Goal: Task Accomplishment & Management: Manage account settings

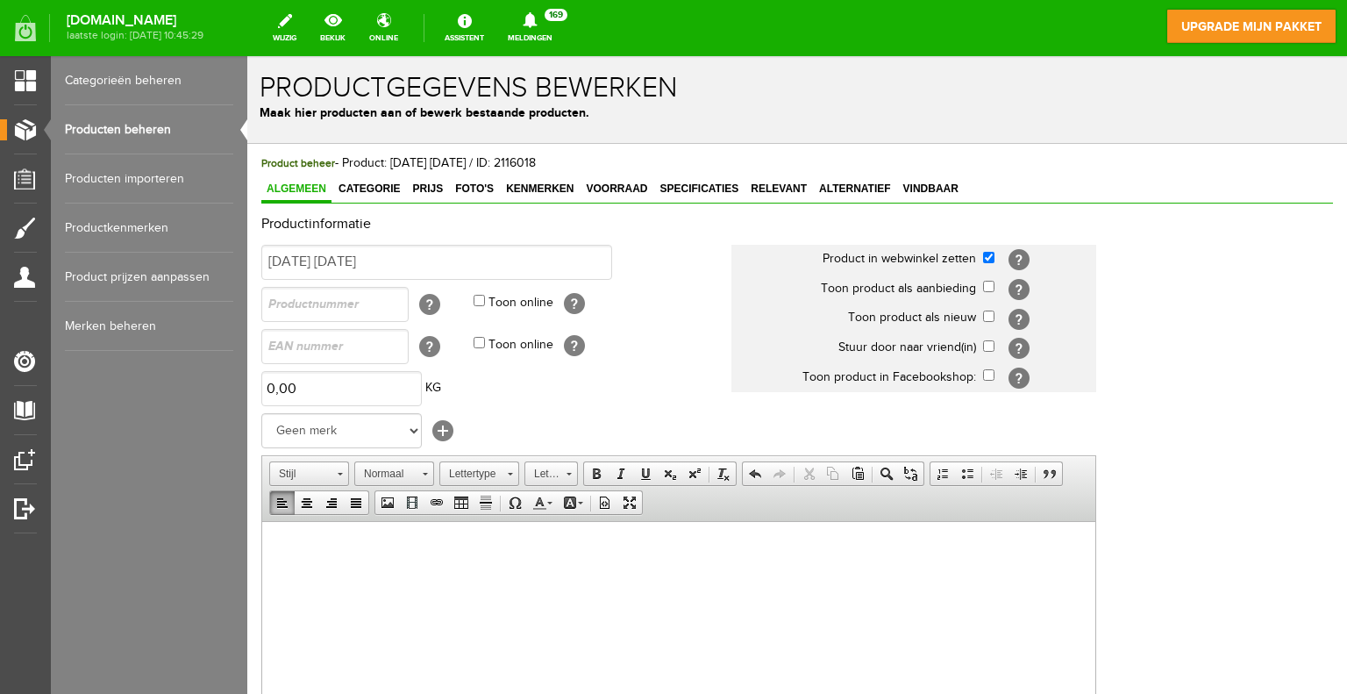
click at [124, 129] on link "Producten beheren" at bounding box center [149, 129] width 168 height 49
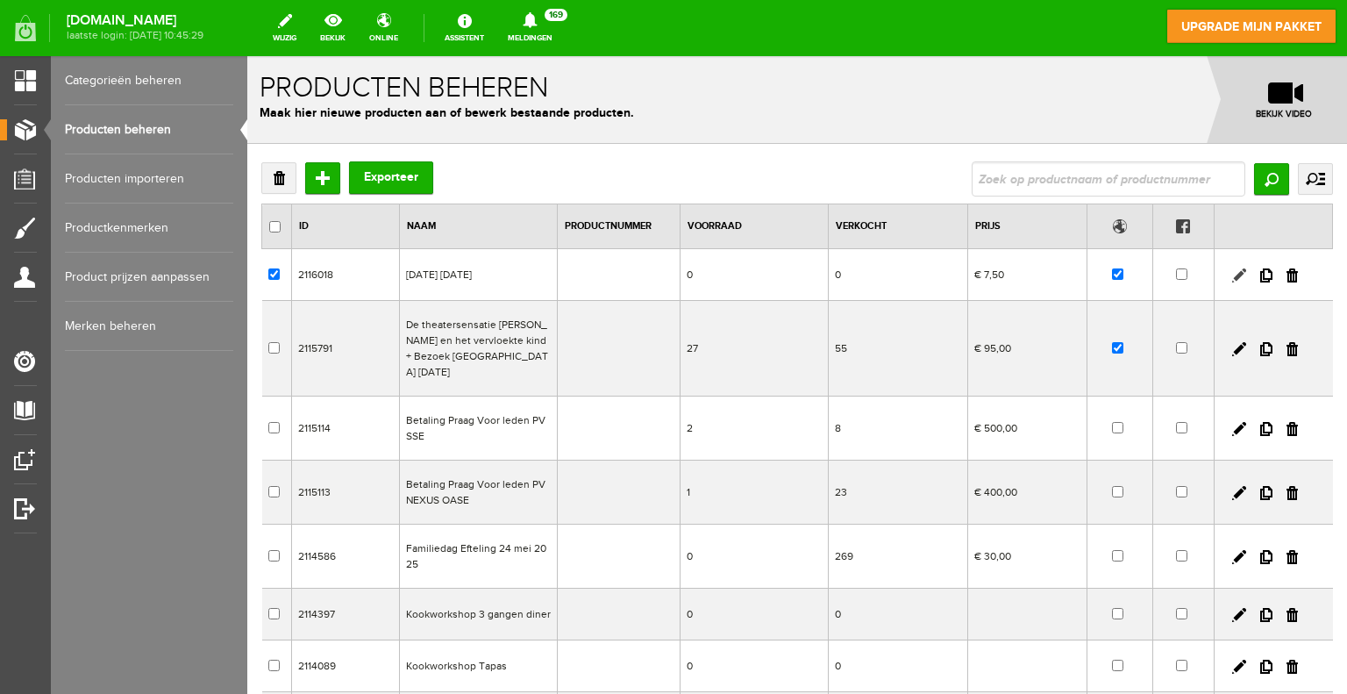
click at [1232, 280] on link at bounding box center [1239, 275] width 14 height 14
checkbox input "true"
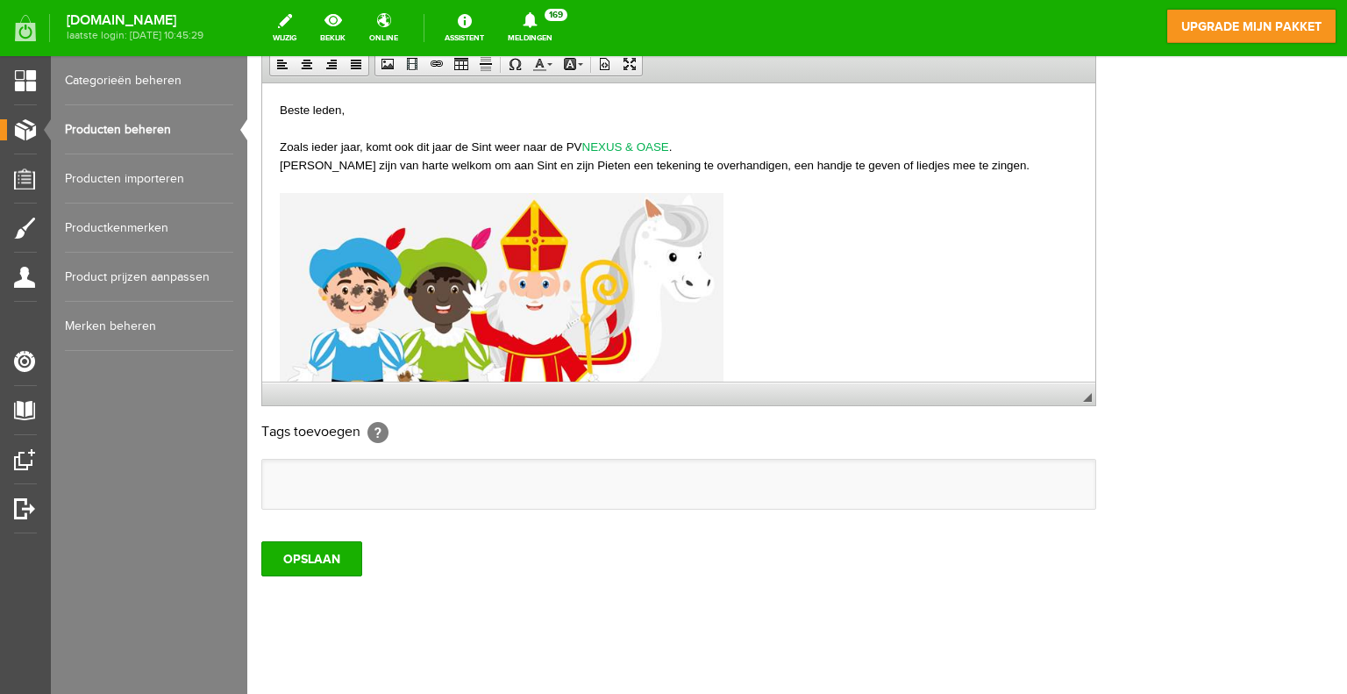
scroll to position [351, 0]
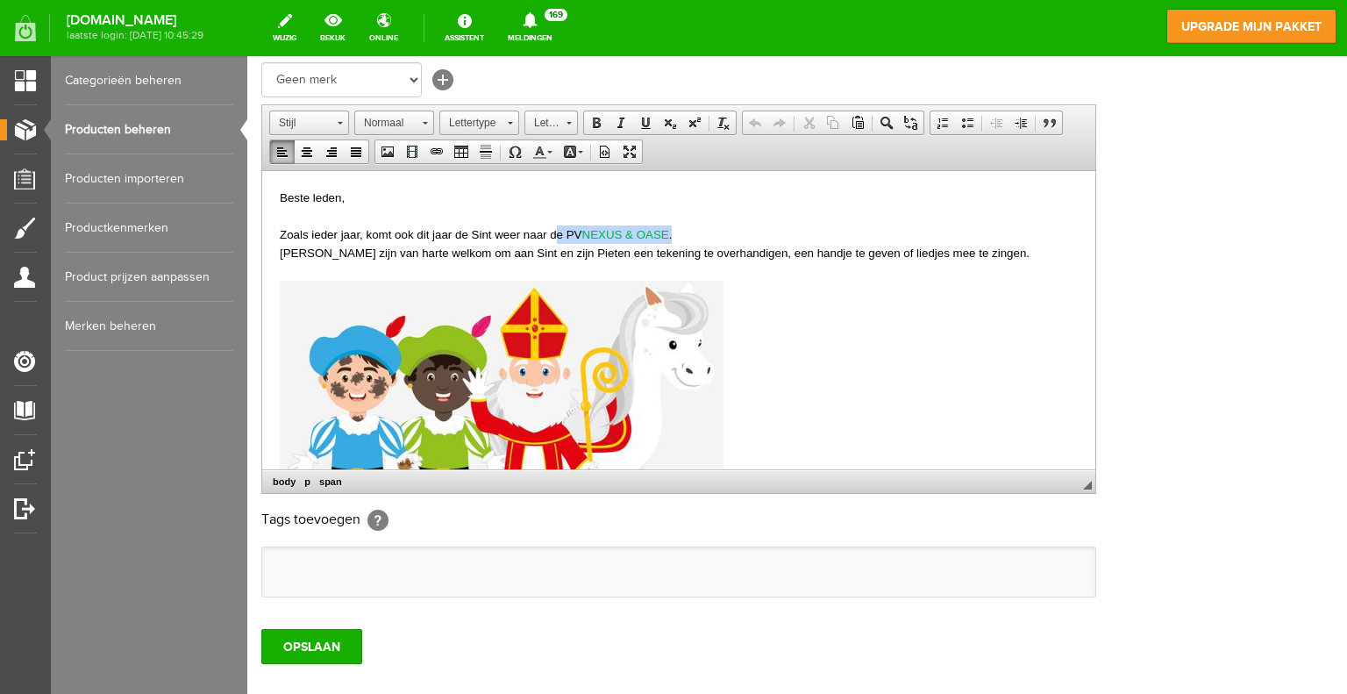
drag, startPoint x: 731, startPoint y: 233, endPoint x: 602, endPoint y: 242, distance: 129.2
click at [602, 242] on body "Beste leden, Zoals ieder jaar, komt ook dit jaar de Sint weer naar de PV NEXUS …" at bounding box center [679, 700] width 798 height 1024
click at [546, 150] on link "Tekstkleur" at bounding box center [542, 151] width 31 height 23
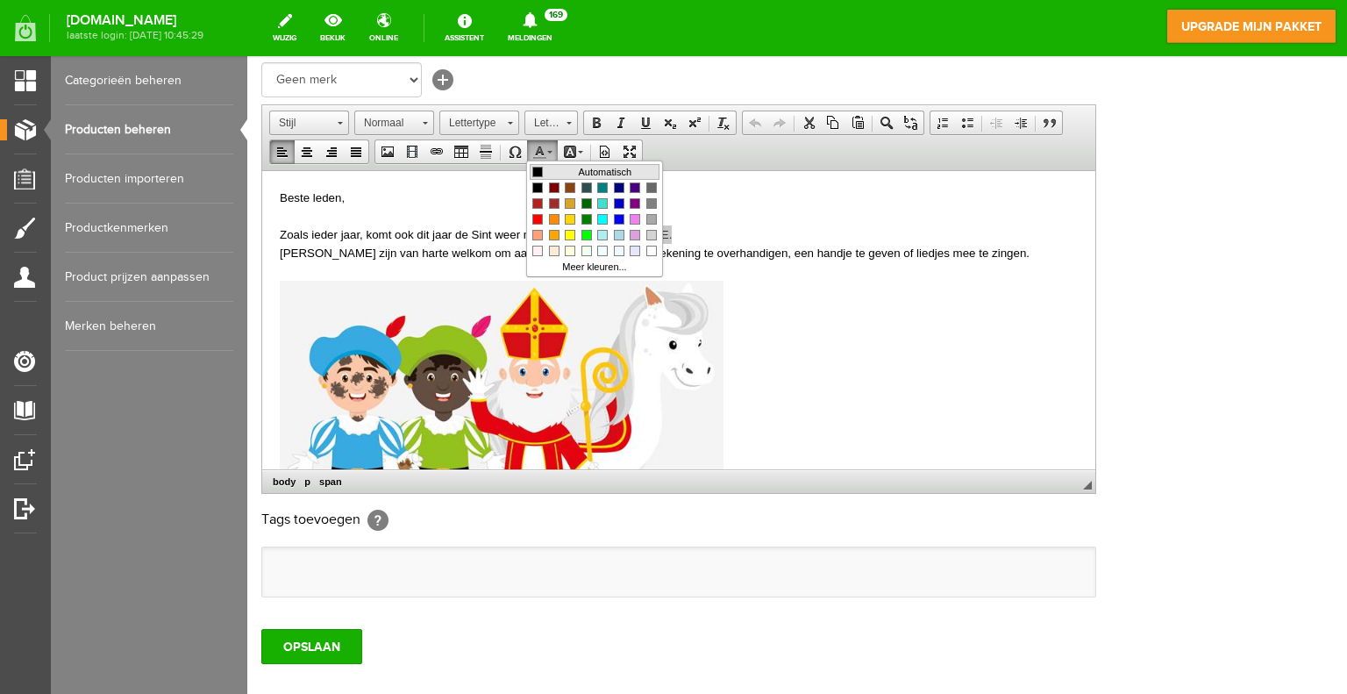
scroll to position [0, 0]
click at [538, 169] on span "Kleuren" at bounding box center [537, 172] width 11 height 11
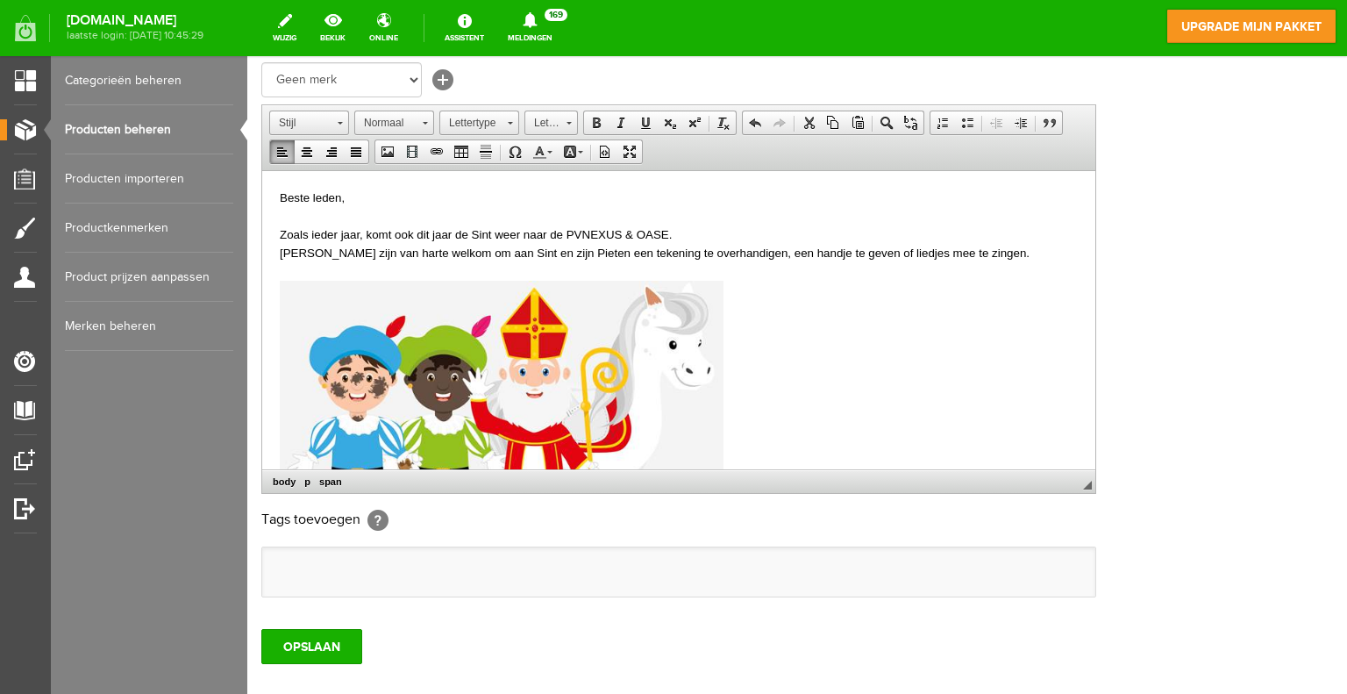
click at [846, 310] on p at bounding box center [679, 431] width 798 height 303
click at [332, 638] on input "OPSLAAN" at bounding box center [311, 646] width 101 height 35
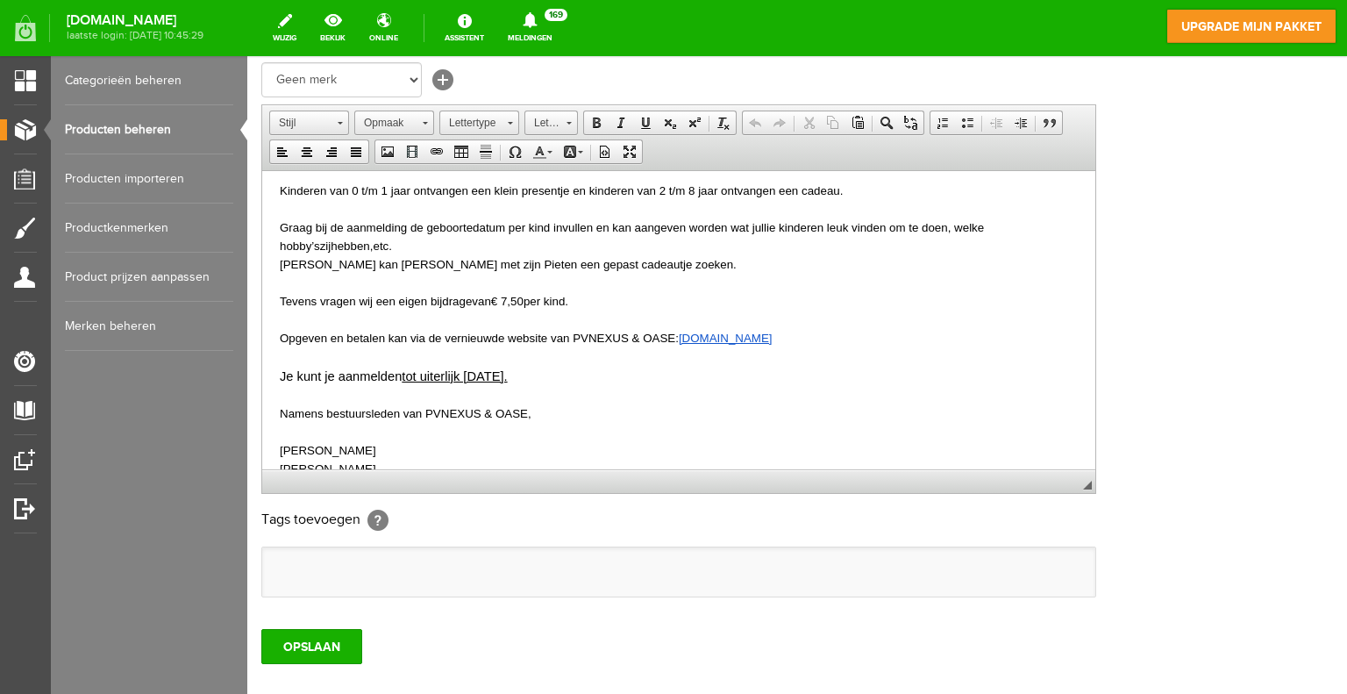
scroll to position [702, 0]
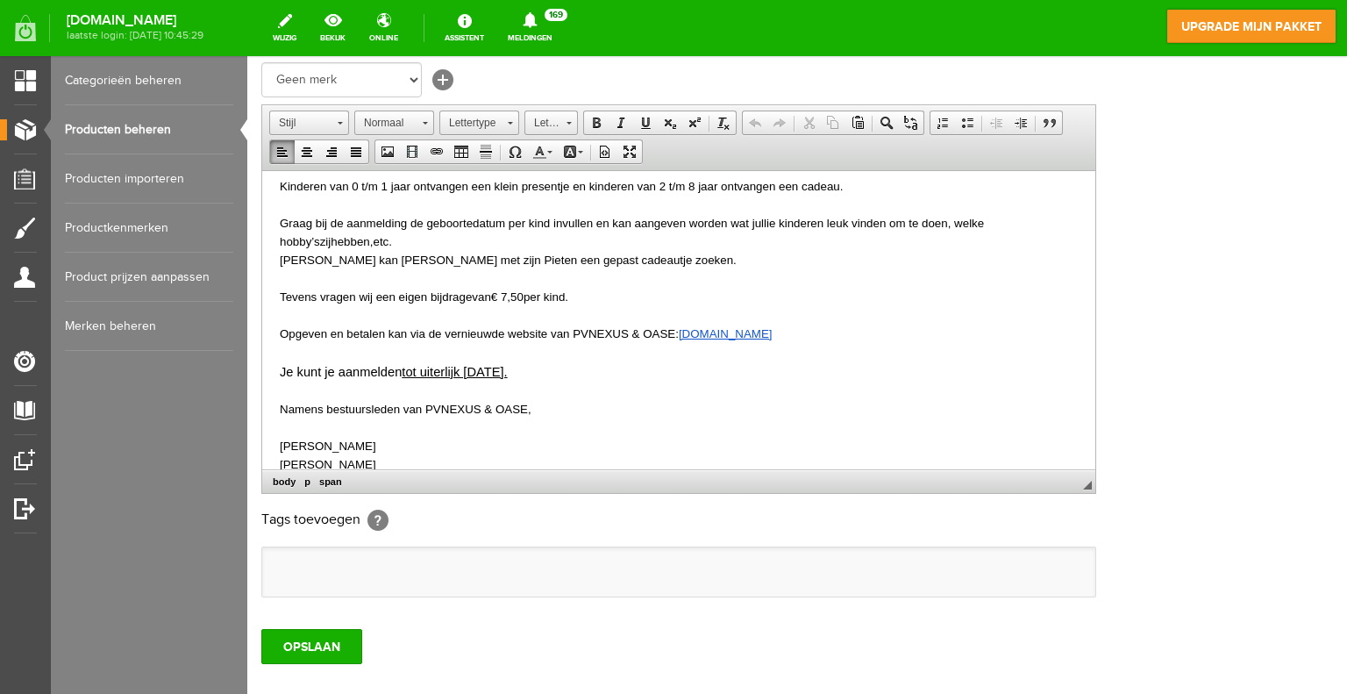
click at [632, 298] on p "Tevens vragen wij een eigen bijdrage van € 7,50 per kind ." at bounding box center [679, 296] width 798 height 18
drag, startPoint x: 629, startPoint y: 295, endPoint x: 888, endPoint y: 297, distance: 259.6
click at [802, 297] on span ".(betreft enkel voor kinderen van 2 t/m 8 jaar)." at bounding box center [683, 295] width 237 height 13
click at [648, 123] on span at bounding box center [646, 123] width 14 height 14
click at [950, 284] on p at bounding box center [679, 277] width 798 height 18
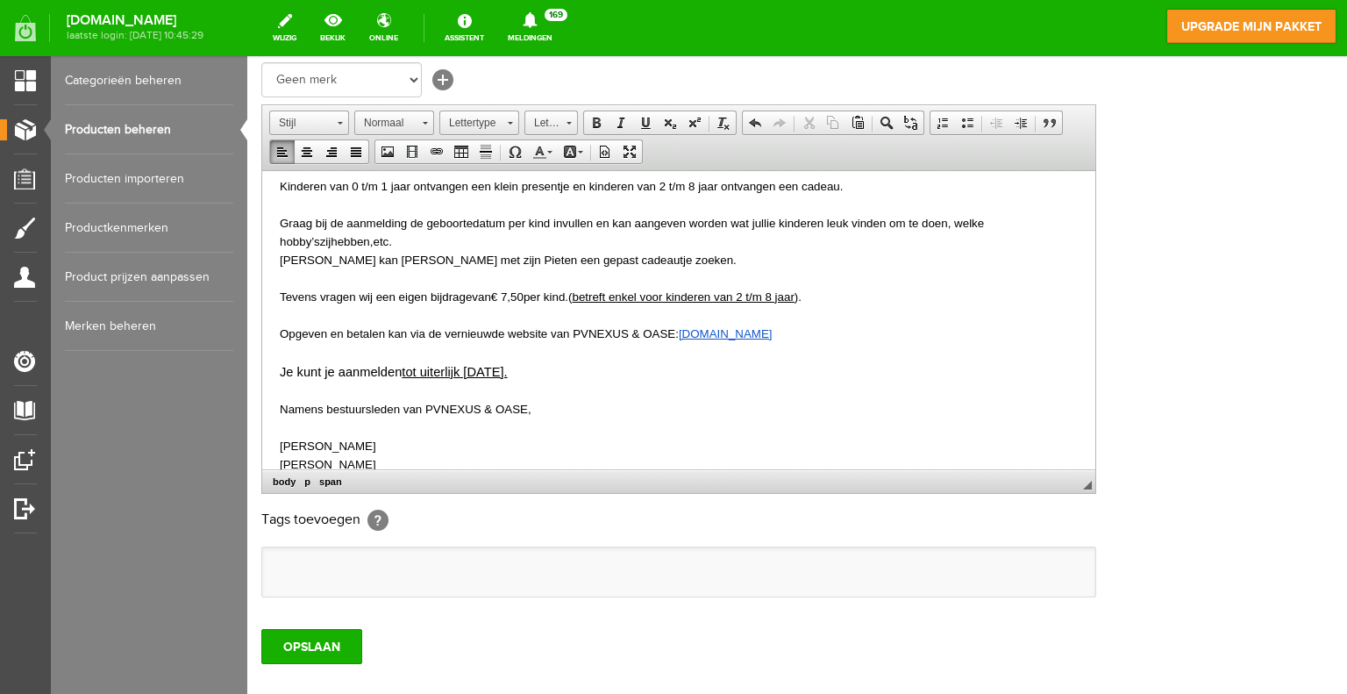
click at [622, 296] on span ".( betreft enkel voor kinderen van 2 t/m 8 jaar )." at bounding box center [683, 295] width 237 height 13
click at [962, 306] on p at bounding box center [679, 314] width 798 height 18
click at [292, 636] on input "OPSLAAN" at bounding box center [311, 646] width 101 height 35
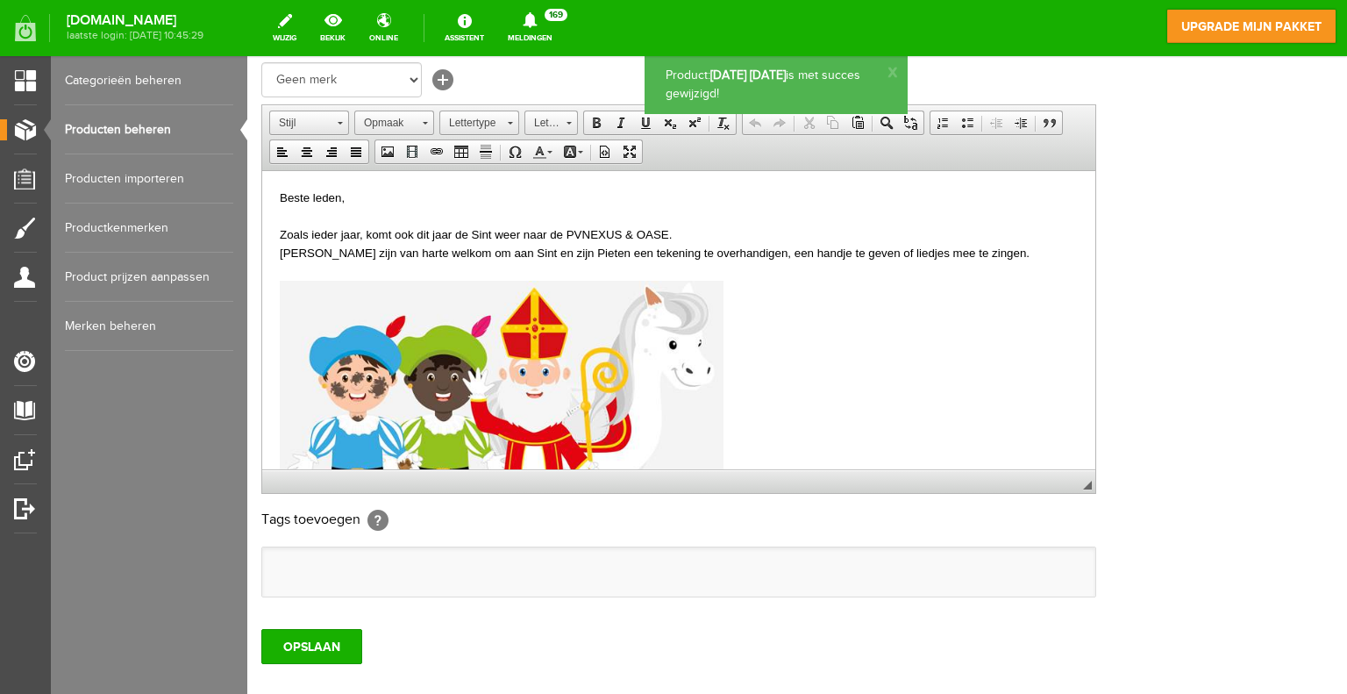
scroll to position [0, 0]
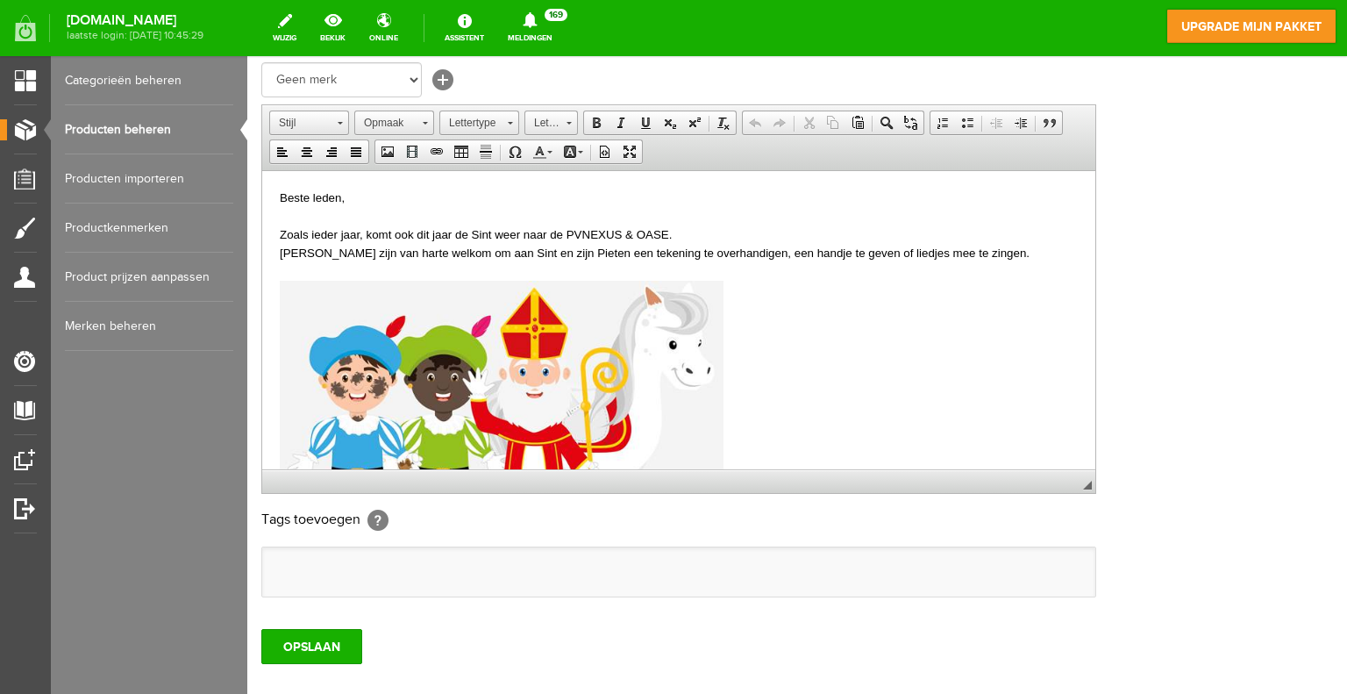
click at [298, 635] on input "OPSLAAN" at bounding box center [311, 646] width 101 height 35
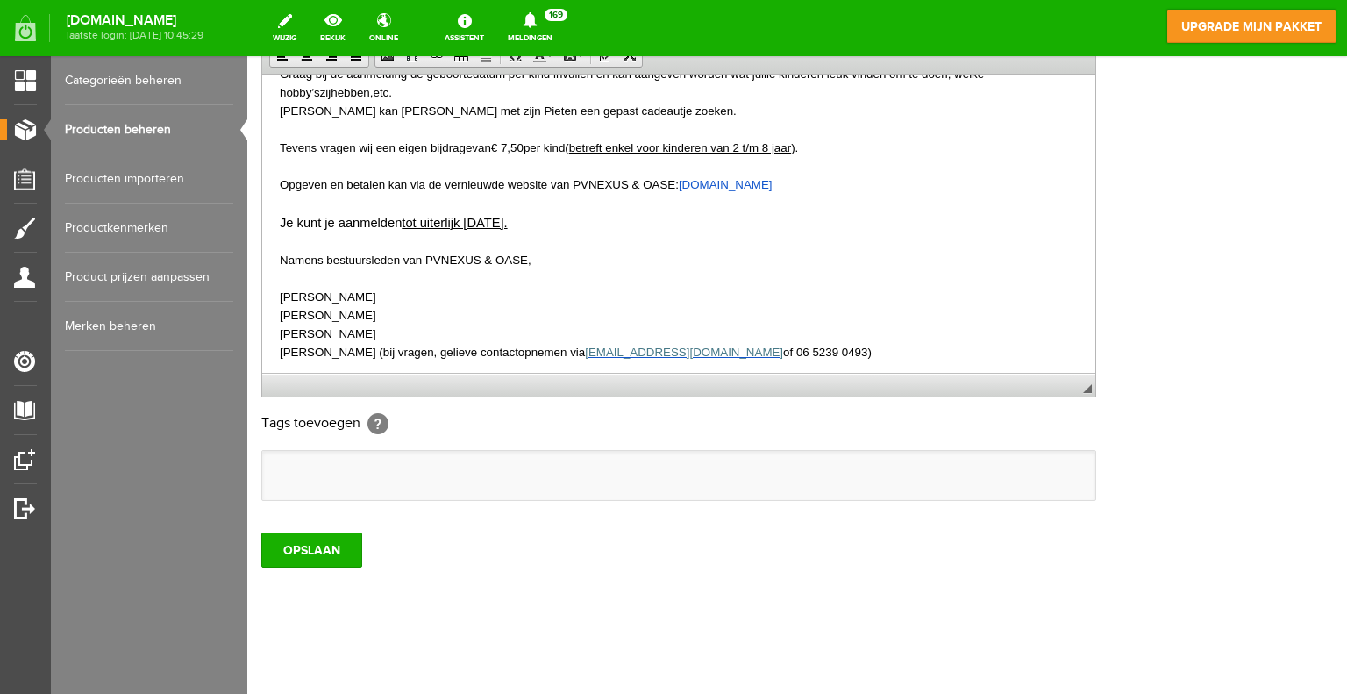
scroll to position [760, 0]
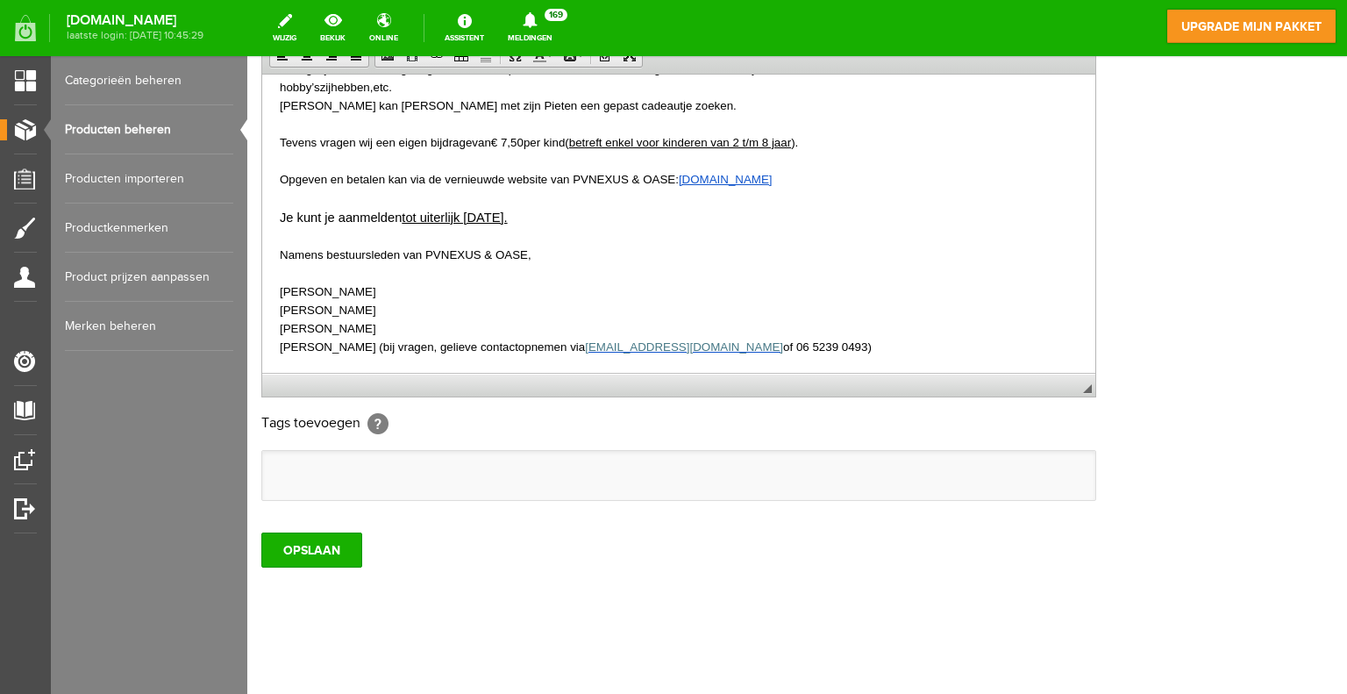
click at [565, 142] on span "per kind" at bounding box center [544, 141] width 41 height 13
click at [305, 542] on input "OPSLAAN" at bounding box center [311, 549] width 101 height 35
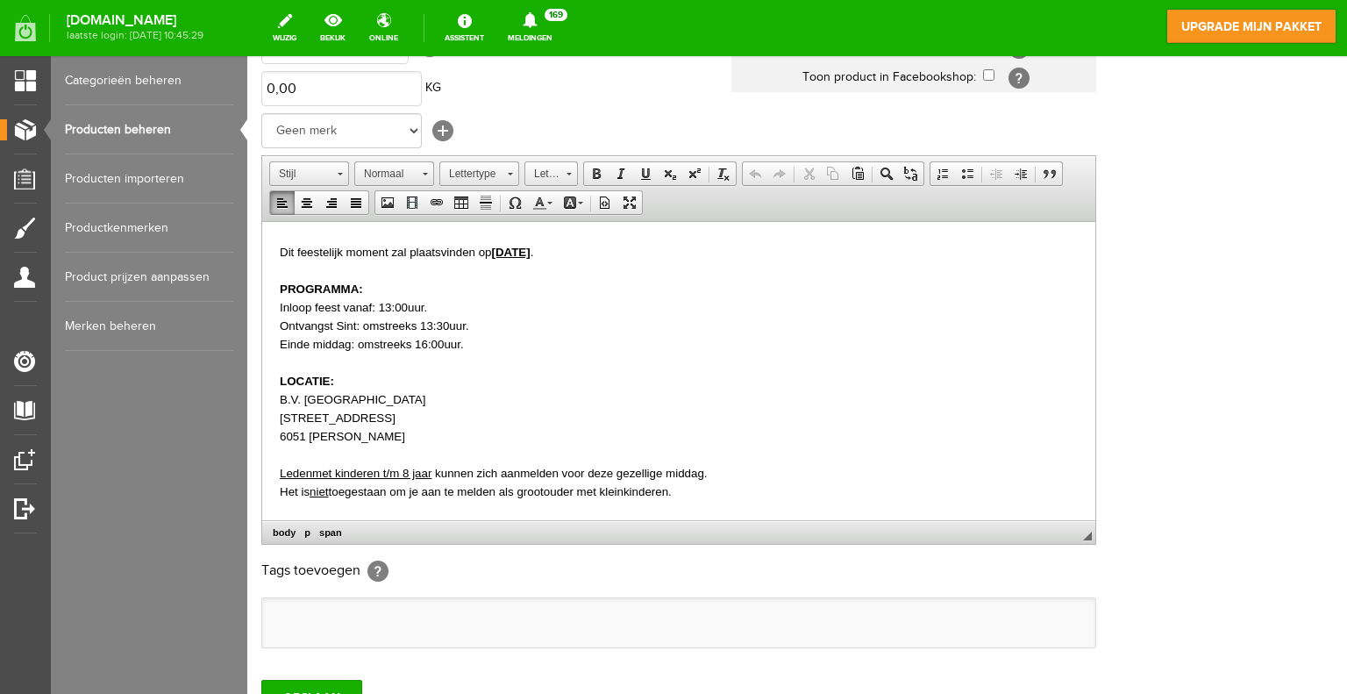
scroll to position [396, 0]
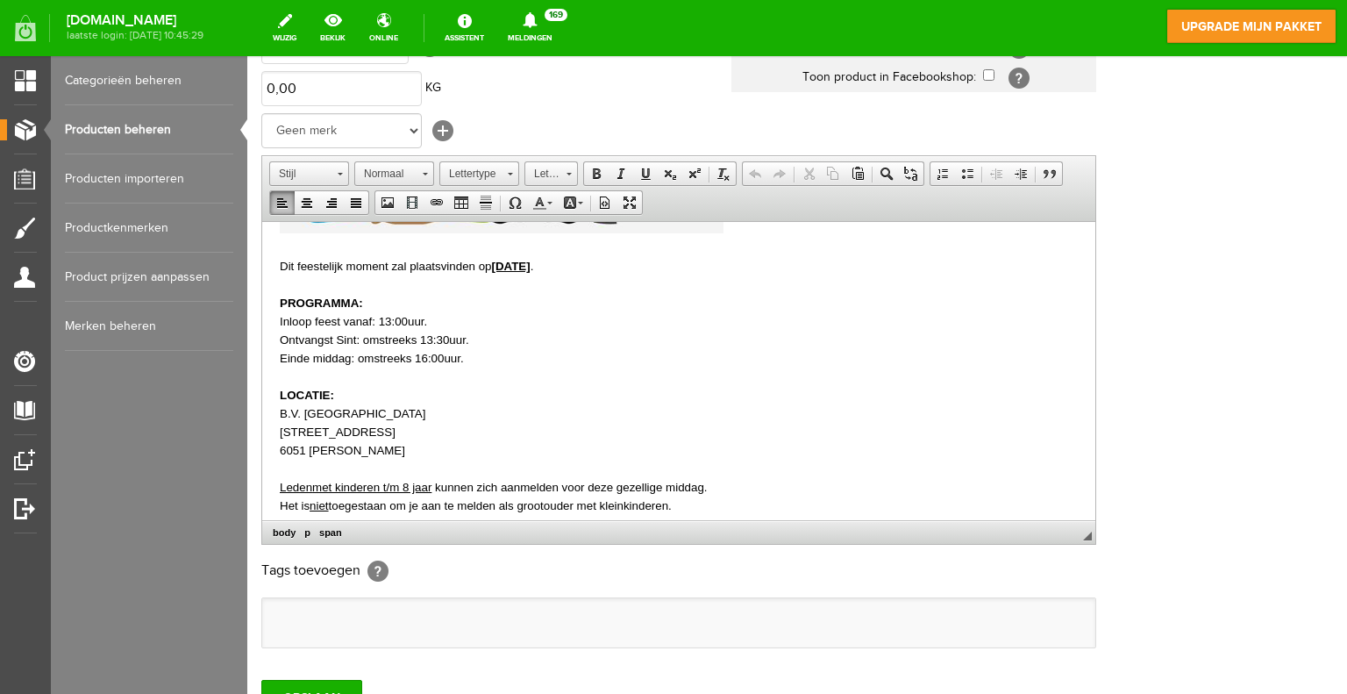
drag, startPoint x: 731, startPoint y: 329, endPoint x: 181, endPoint y: 268, distance: 553.3
click at [262, 268] on html "Beste leden, Zoals ieder jaar, komt ook dit jaar de Sint weer naar d e PV NEXUS…" at bounding box center [678, 354] width 833 height 1059
click at [548, 197] on link "Tekstkleur" at bounding box center [542, 202] width 31 height 23
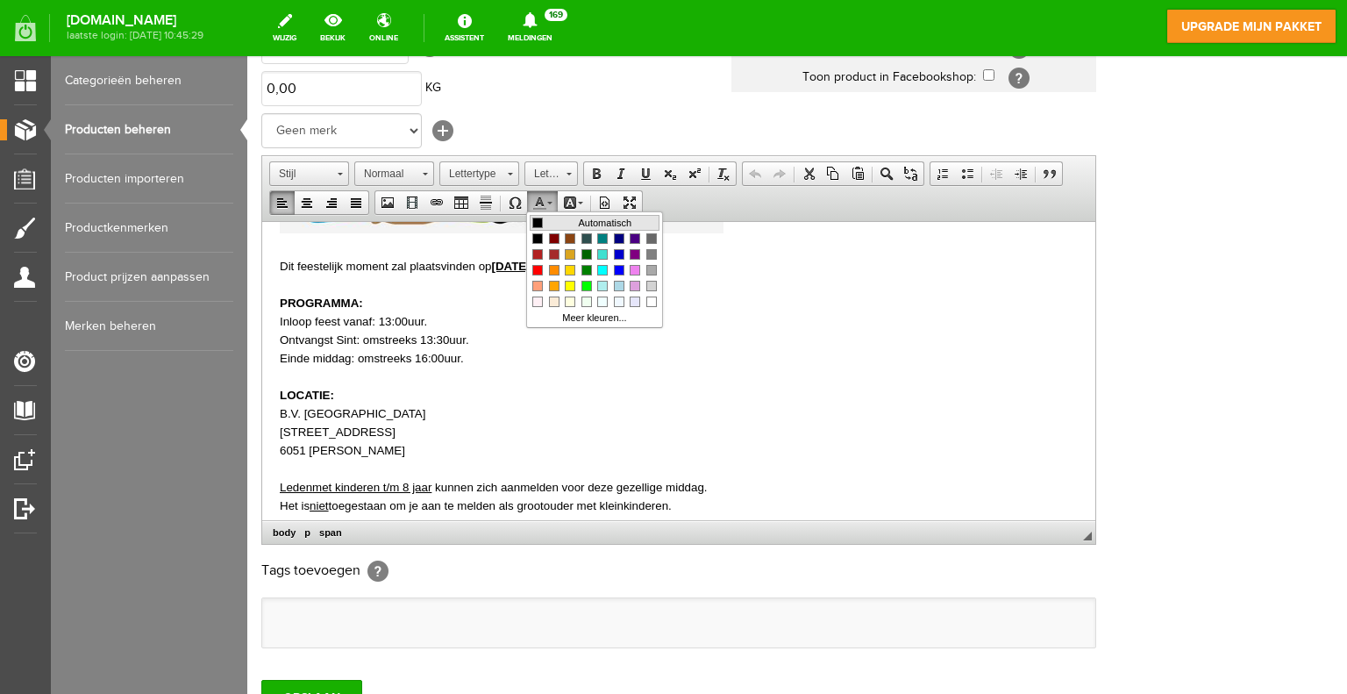
click at [536, 218] on span "Kleuren" at bounding box center [537, 223] width 11 height 11
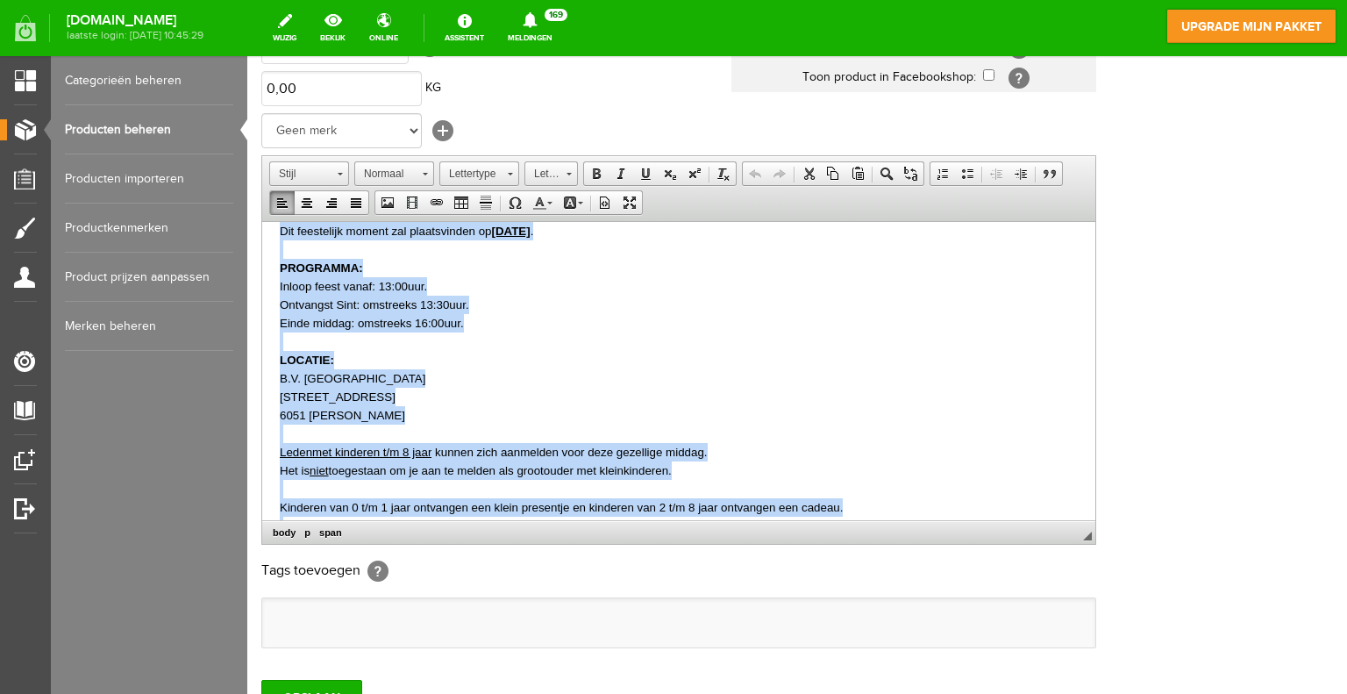
click at [546, 305] on p "Ontvangst Sint: omstreeks 13:30uur." at bounding box center [679, 304] width 798 height 18
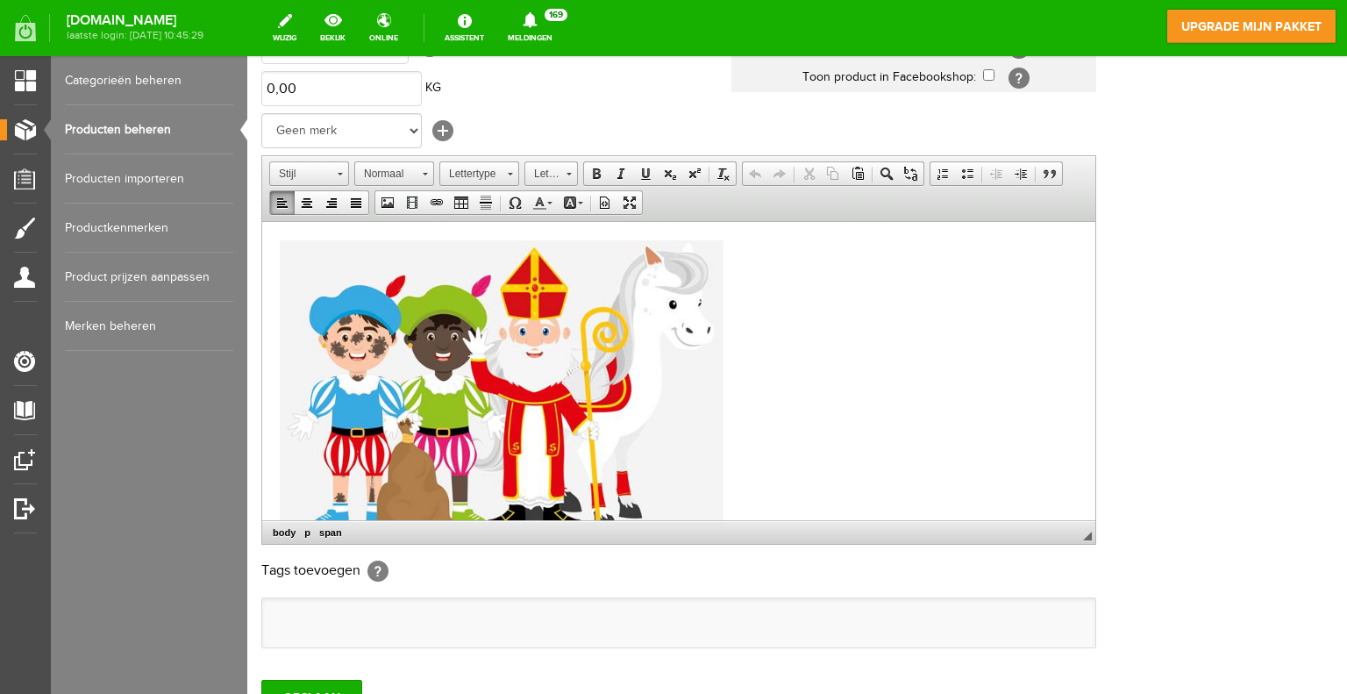
scroll to position [0, 0]
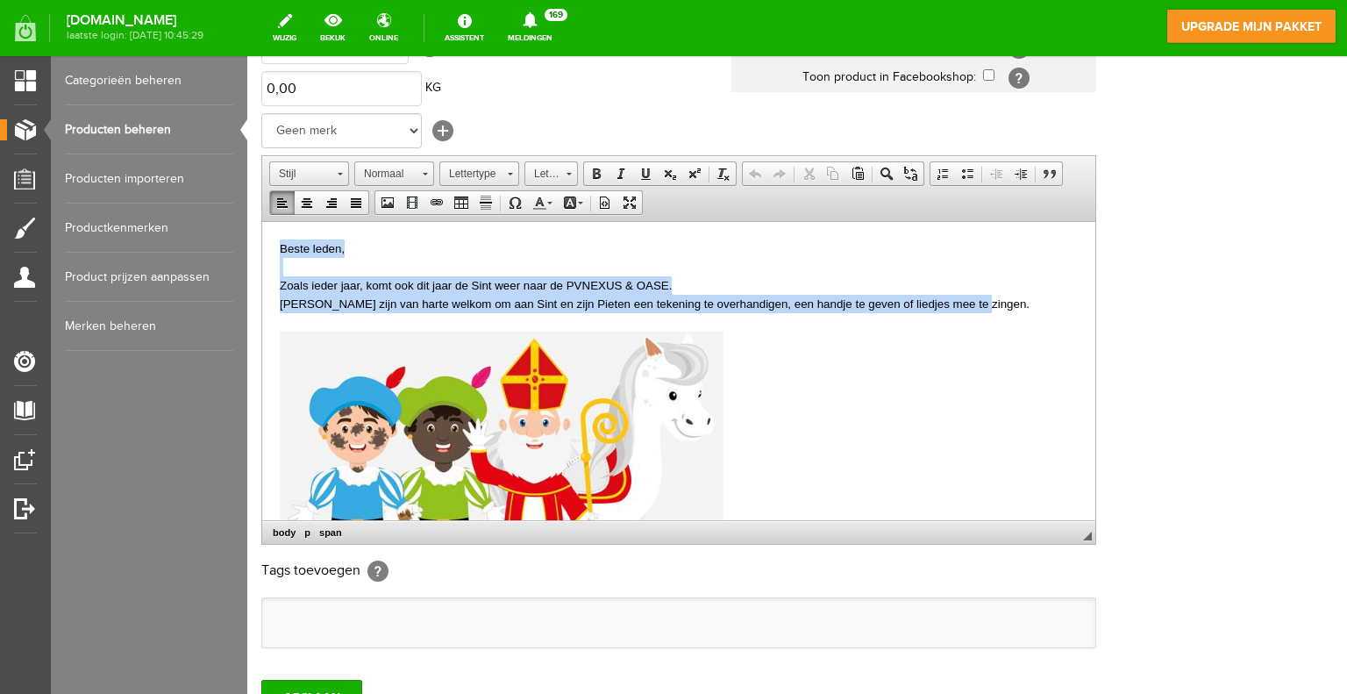
drag, startPoint x: 1060, startPoint y: 299, endPoint x: 260, endPoint y: 249, distance: 800.6
click at [547, 202] on span at bounding box center [549, 203] width 5 height 3
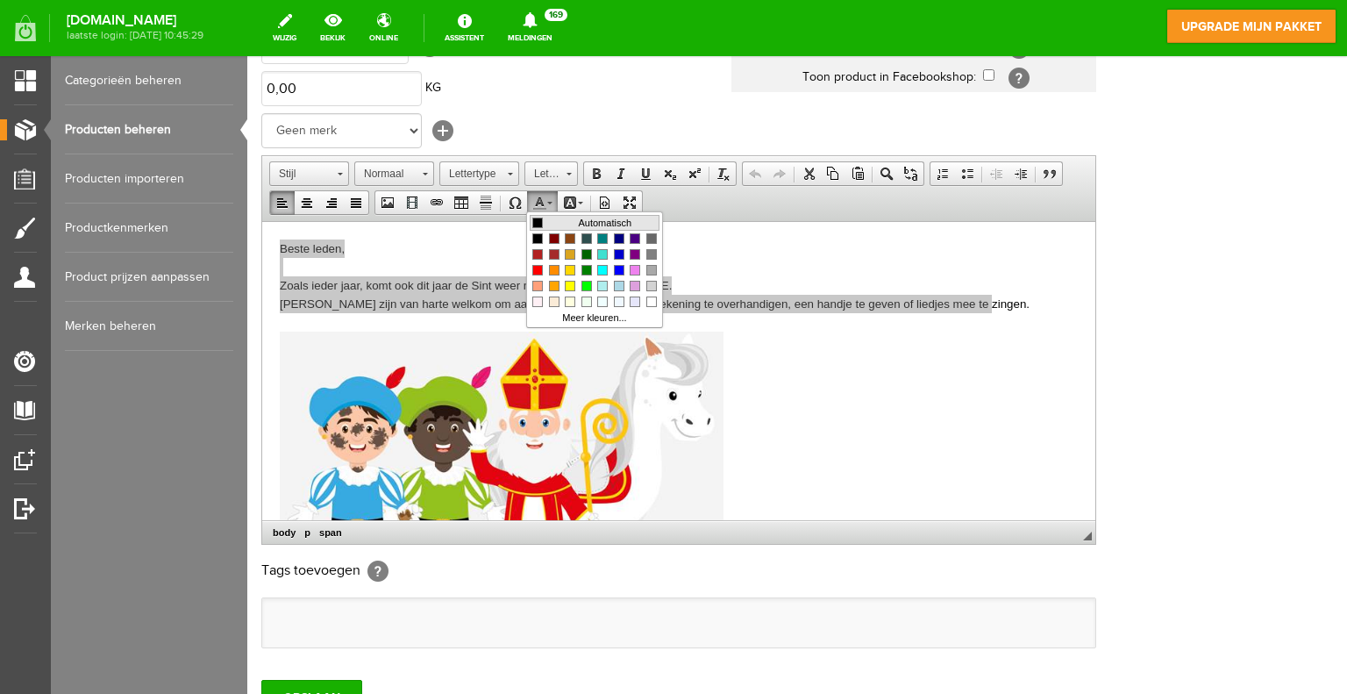
click at [537, 218] on span "Kleuren" at bounding box center [537, 223] width 11 height 11
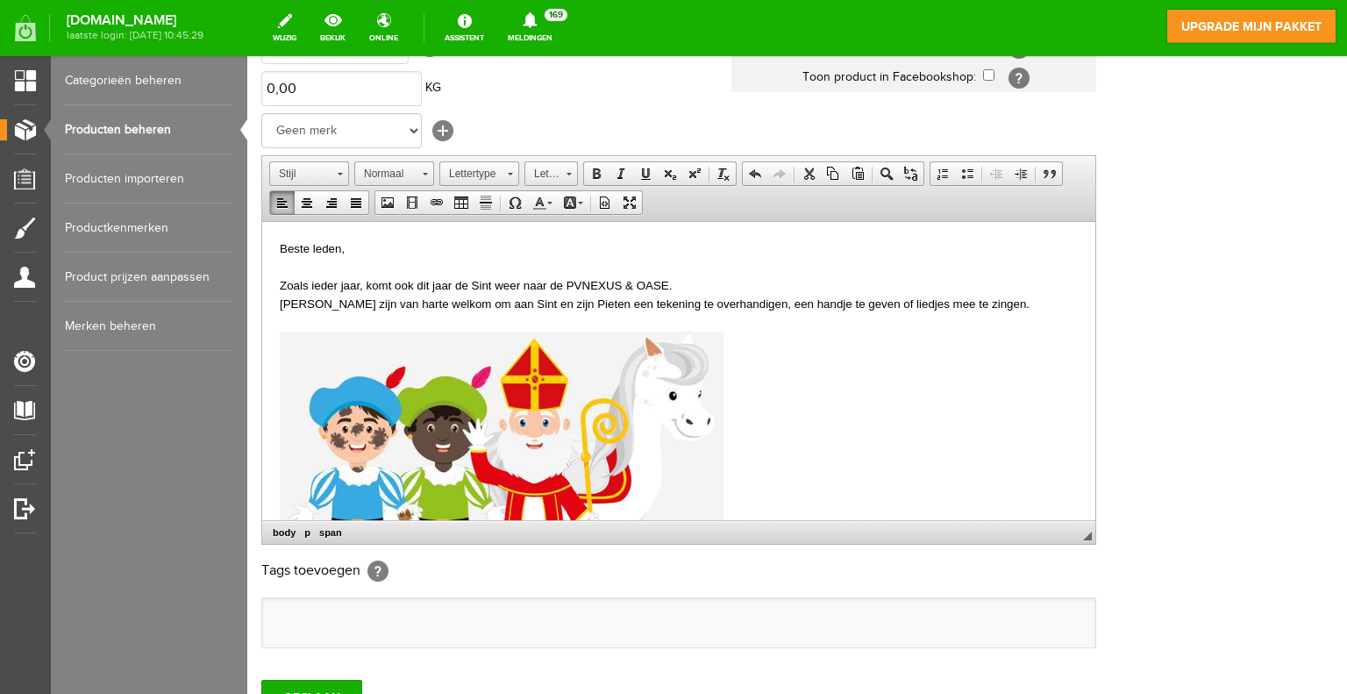
click at [817, 370] on p at bounding box center [679, 482] width 798 height 303
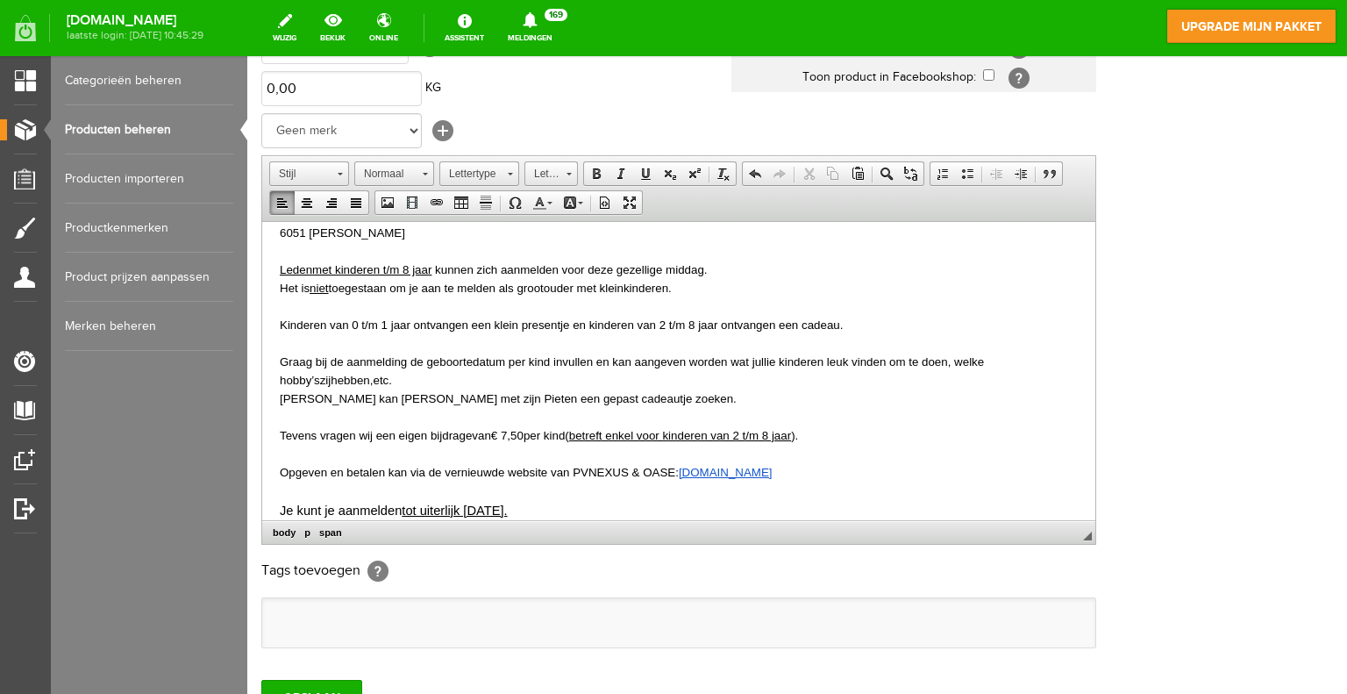
scroll to position [702, 0]
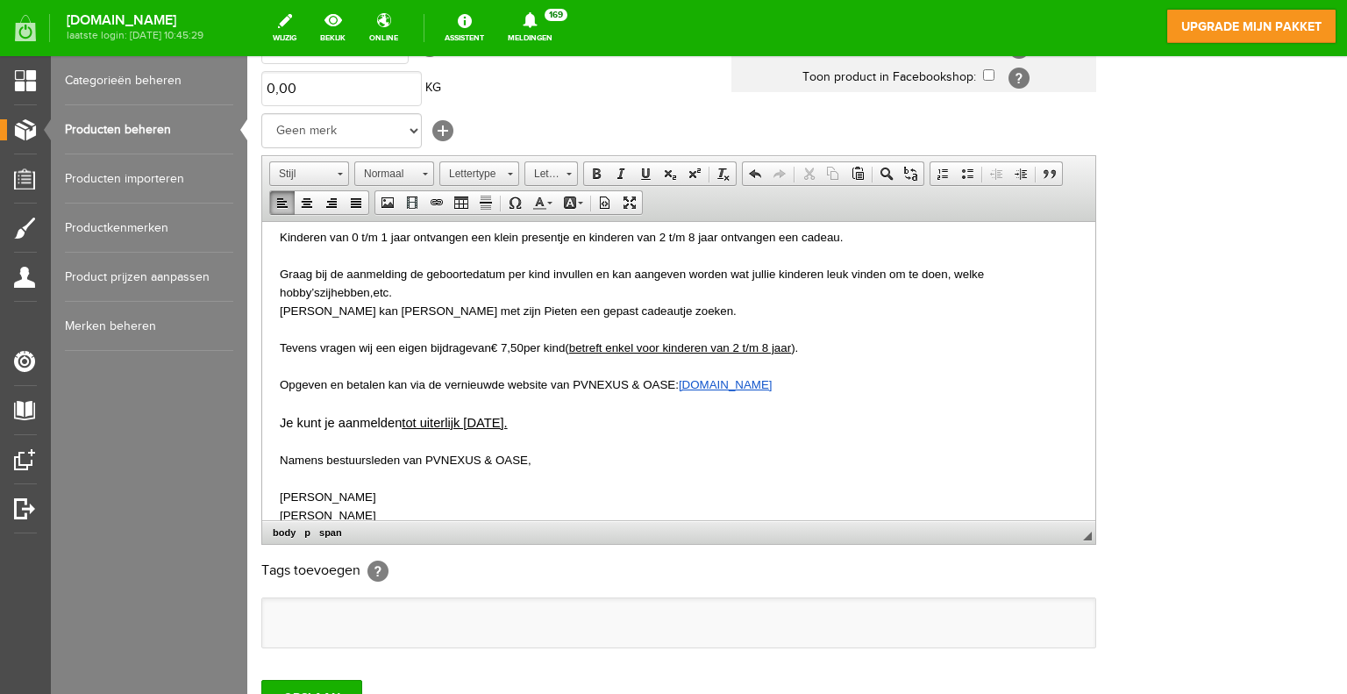
click at [679, 384] on span ":" at bounding box center [677, 383] width 4 height 13
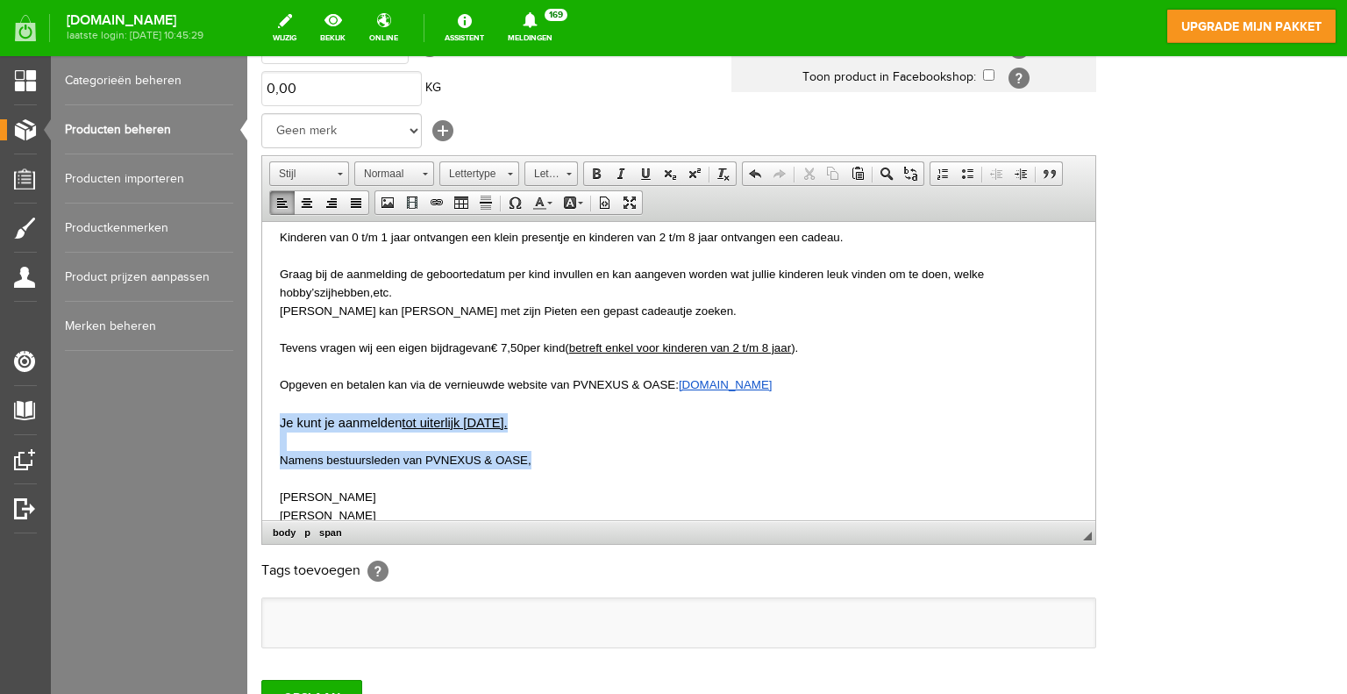
drag, startPoint x: 574, startPoint y: 465, endPoint x: 276, endPoint y: 428, distance: 300.5
click at [276, 428] on html "Beste leden, Zoals ieder jaar, komt ook dit jaar de Sint weer naar d e PV NEXUS…" at bounding box center [678, 48] width 833 height 1059
click at [551, 201] on link "Tekstkleur" at bounding box center [542, 202] width 31 height 23
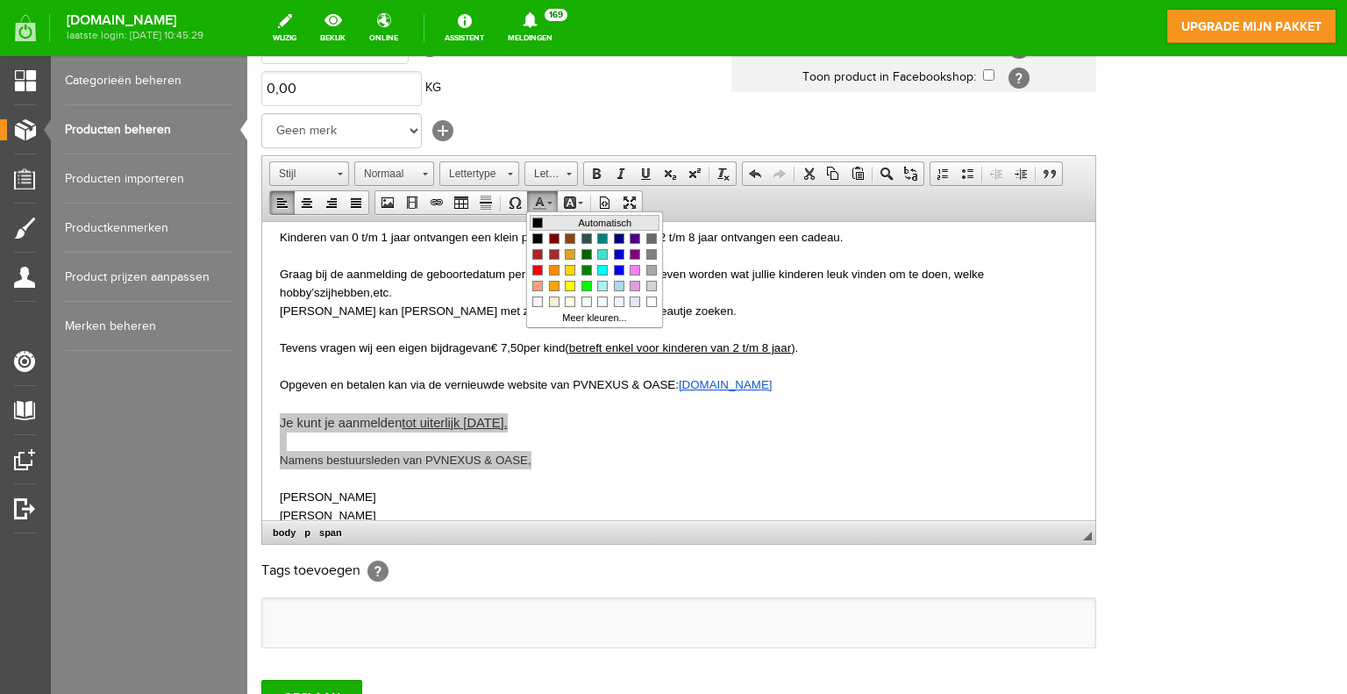
click at [540, 222] on span "Kleuren" at bounding box center [537, 223] width 11 height 11
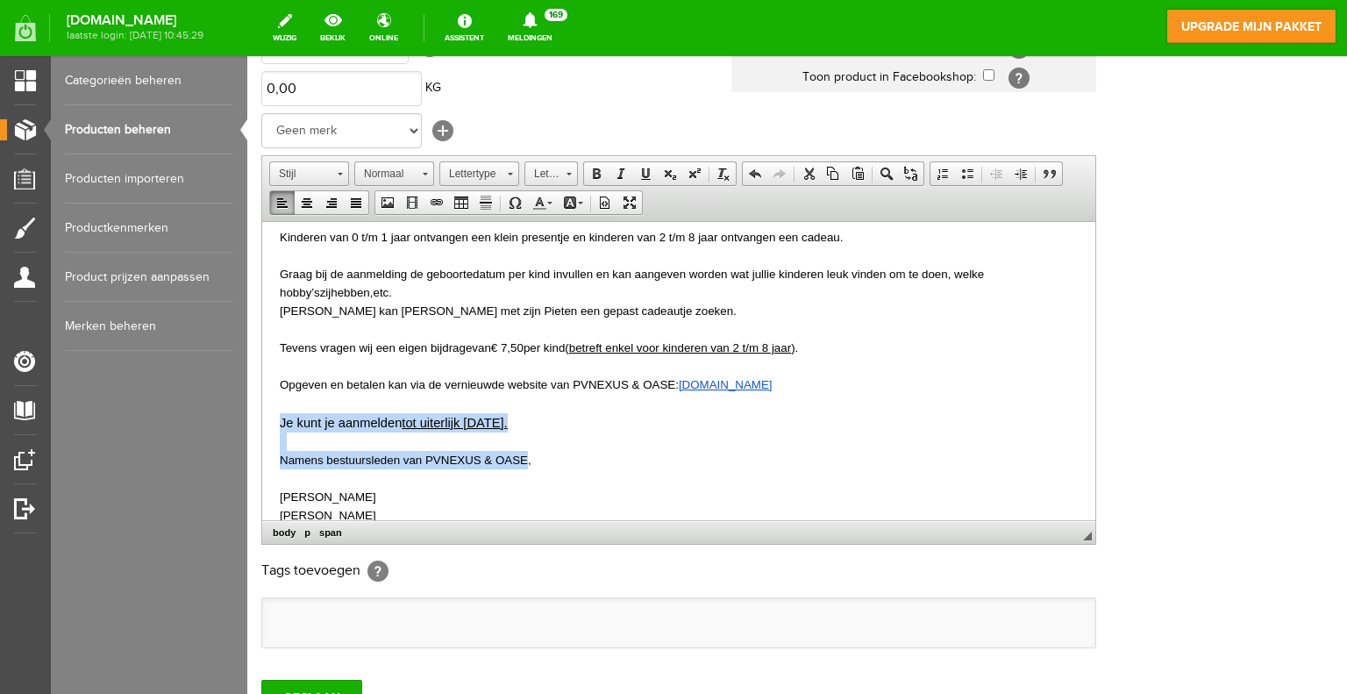
click at [661, 432] on p at bounding box center [679, 441] width 798 height 18
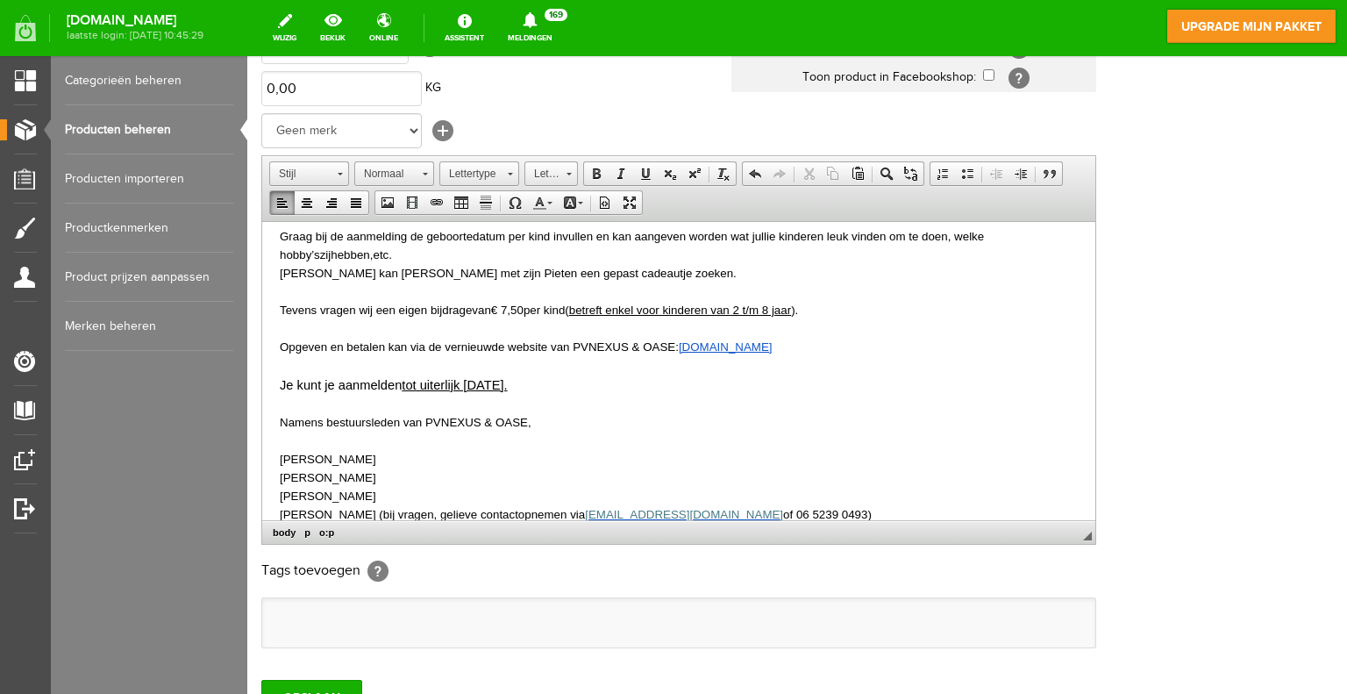
scroll to position [760, 0]
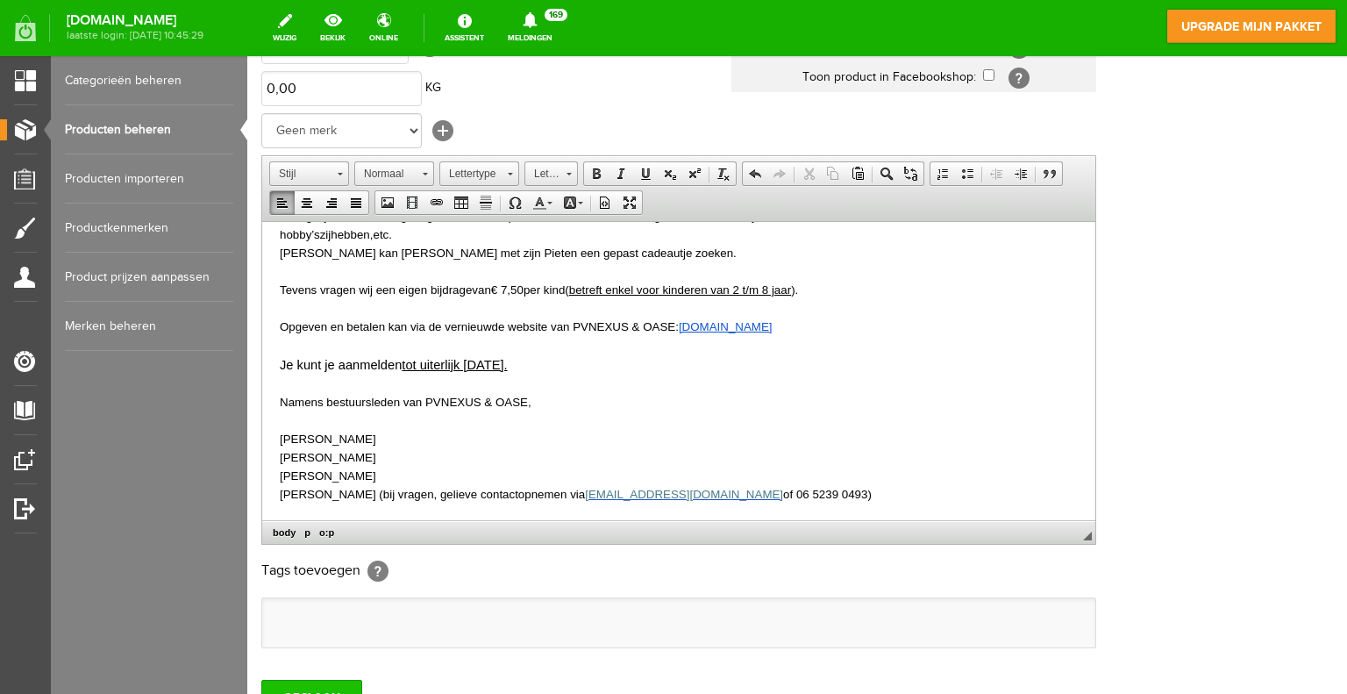
click at [353, 682] on input "OPSLAAN" at bounding box center [311, 697] width 101 height 35
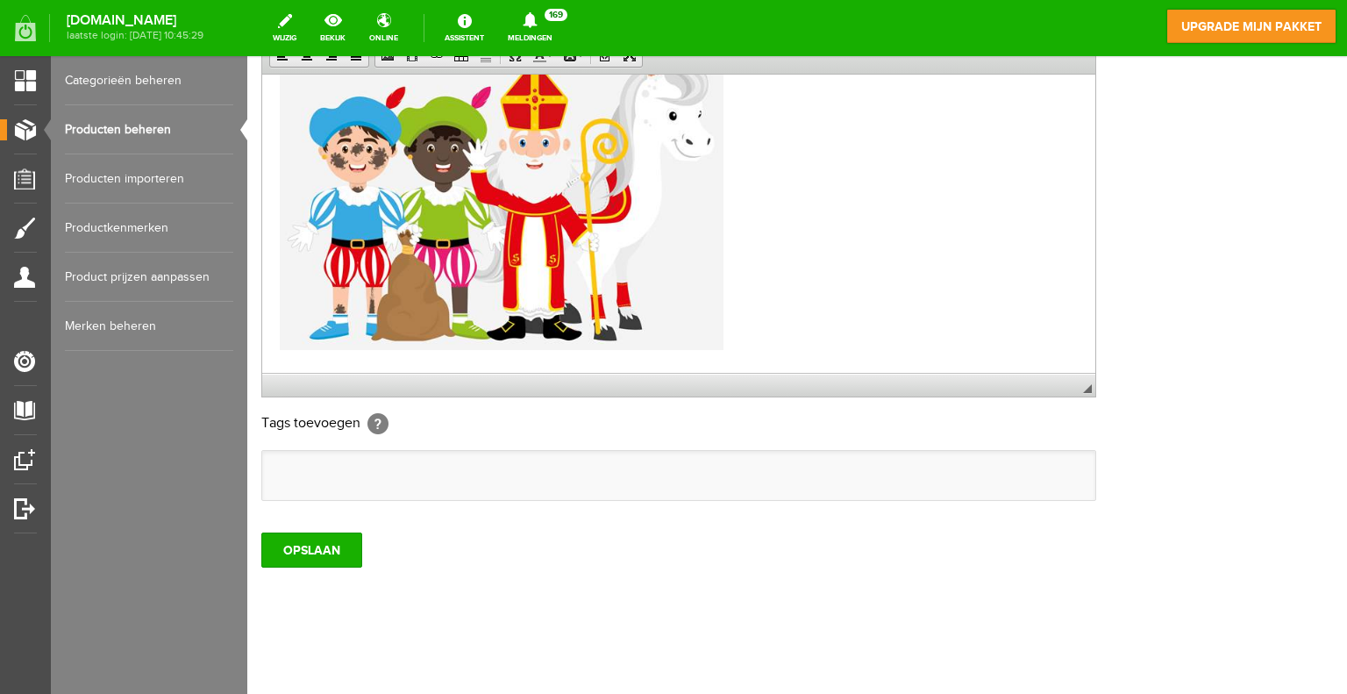
scroll to position [0, 0]
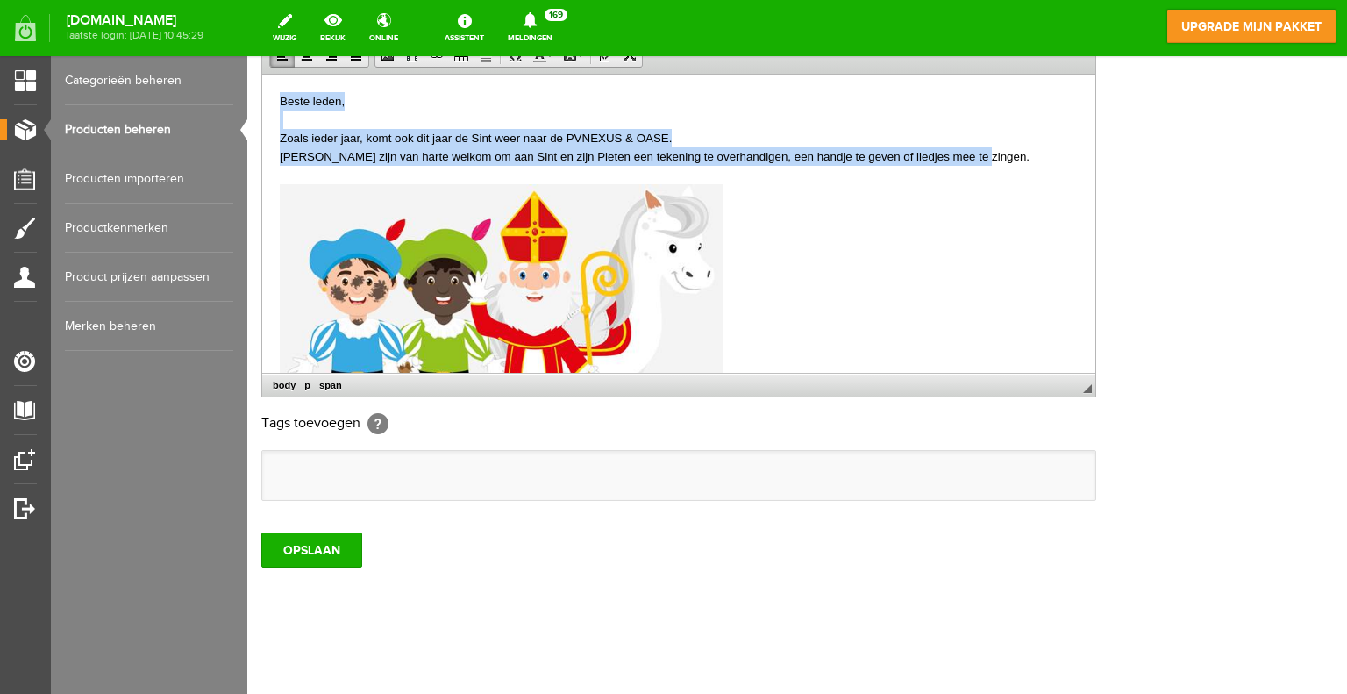
drag, startPoint x: 1069, startPoint y: 158, endPoint x: 280, endPoint y: 99, distance: 791.6
click at [280, 99] on html "Beste leden, Zoals ieder jaar, komt ook dit jaar de Sint weer naar d e PV NEXUS…" at bounding box center [678, 603] width 833 height 1059
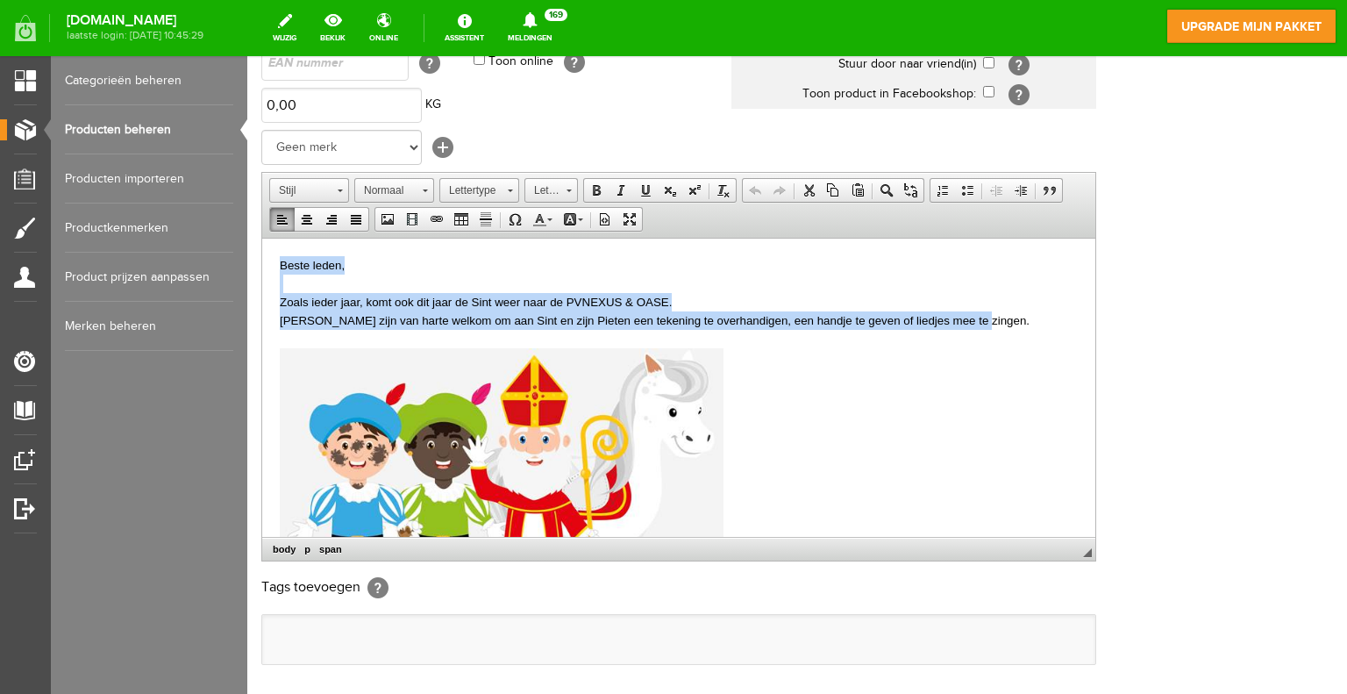
scroll to position [272, 0]
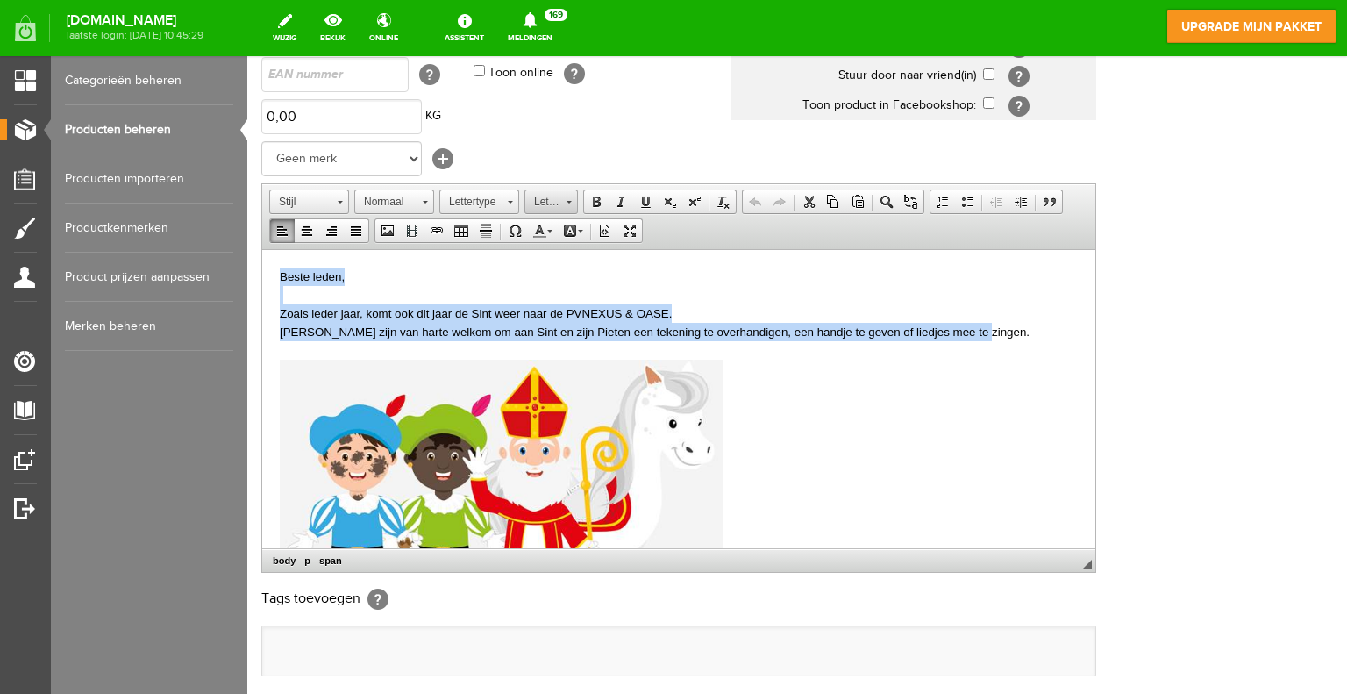
click at [567, 201] on span at bounding box center [569, 202] width 5 height 3
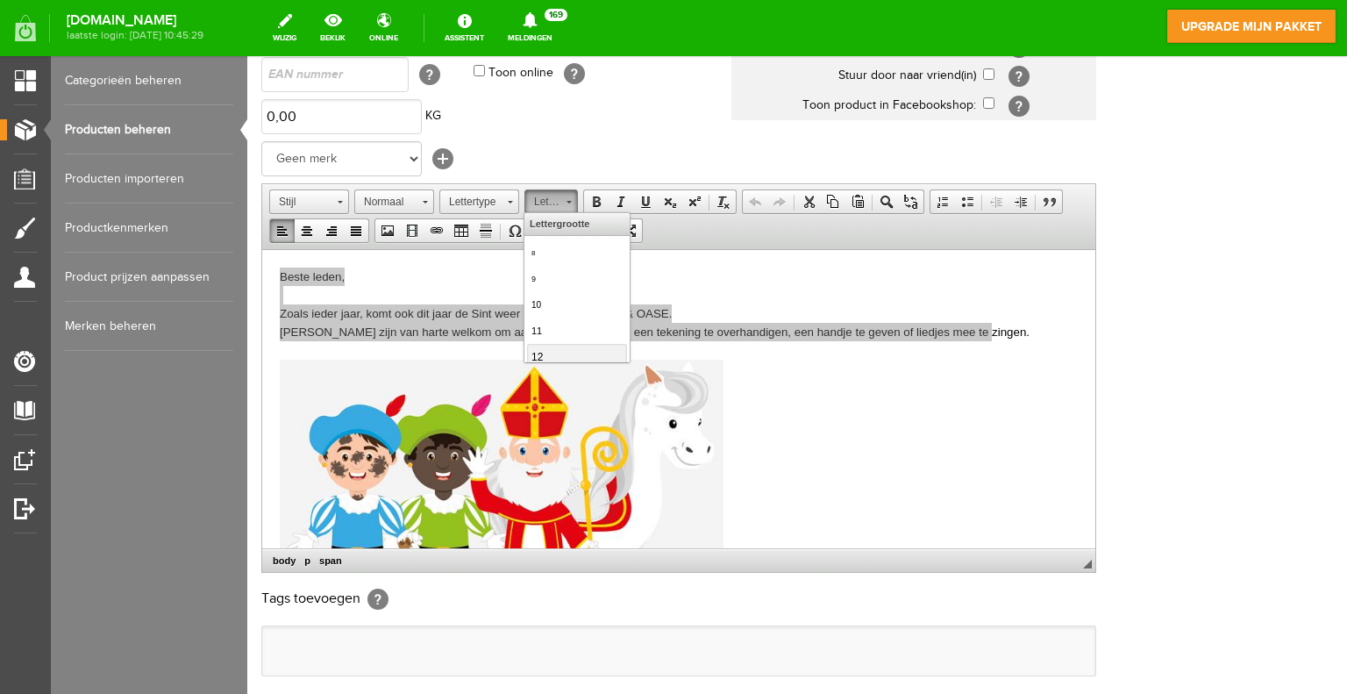
scroll to position [88, 0]
click at [542, 293] on span "14" at bounding box center [538, 294] width 14 height 14
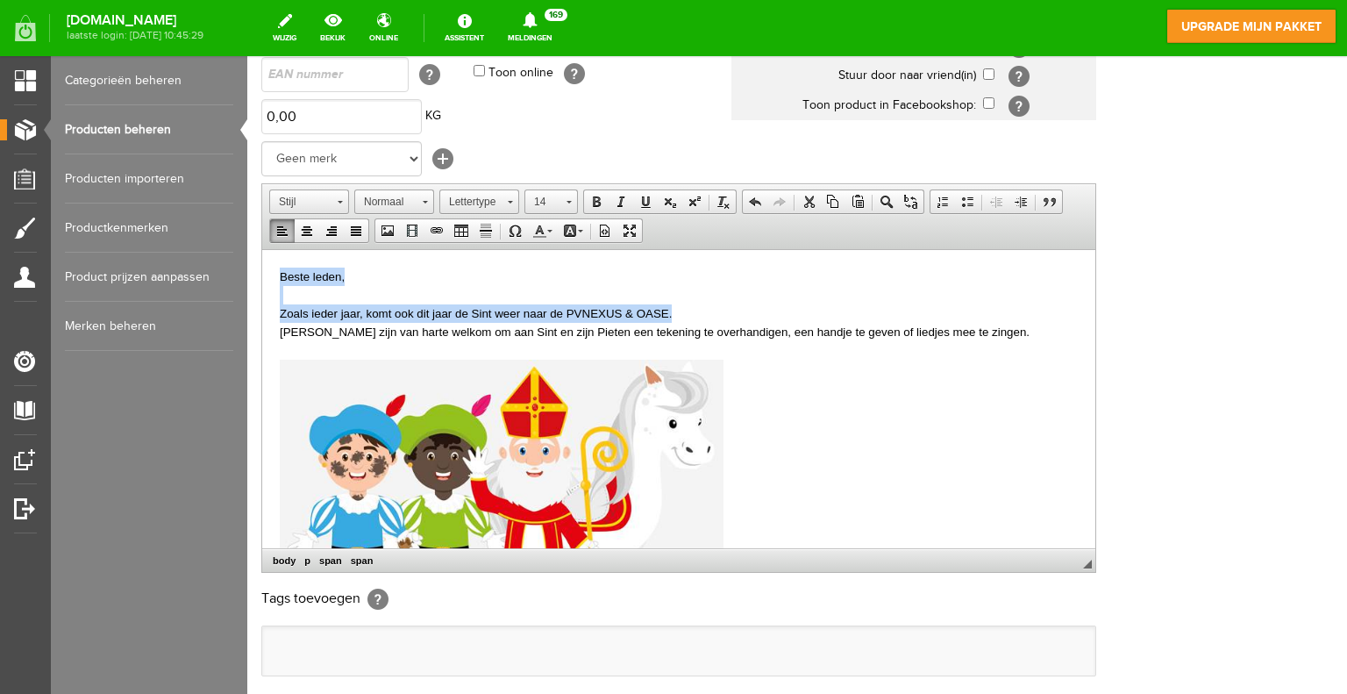
scroll to position [0, 0]
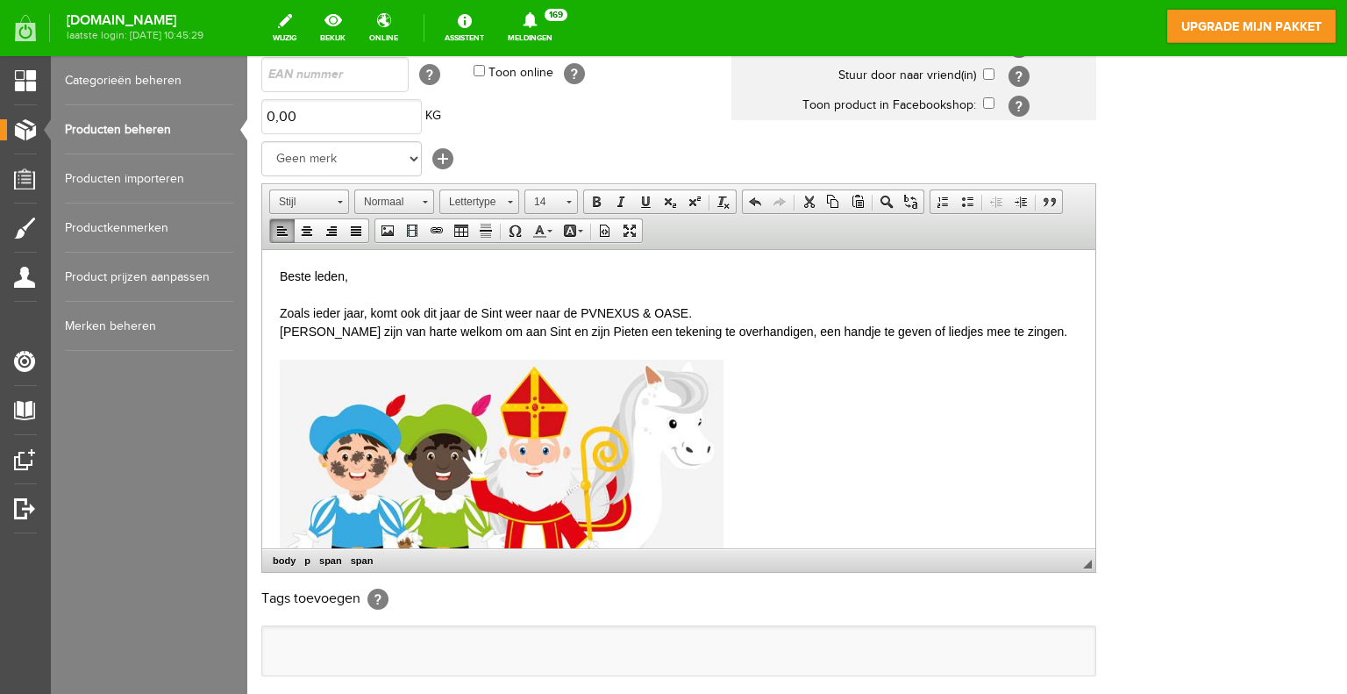
click at [789, 359] on p at bounding box center [679, 349] width 798 height 18
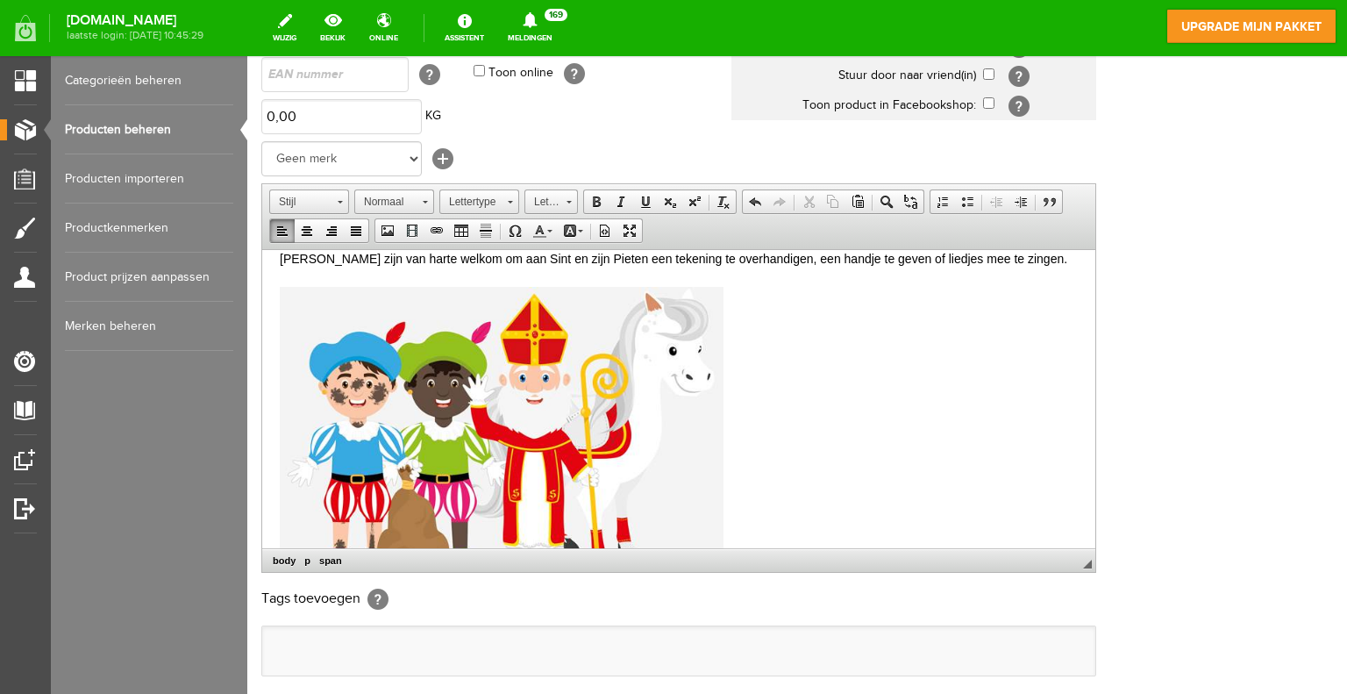
scroll to position [204, 0]
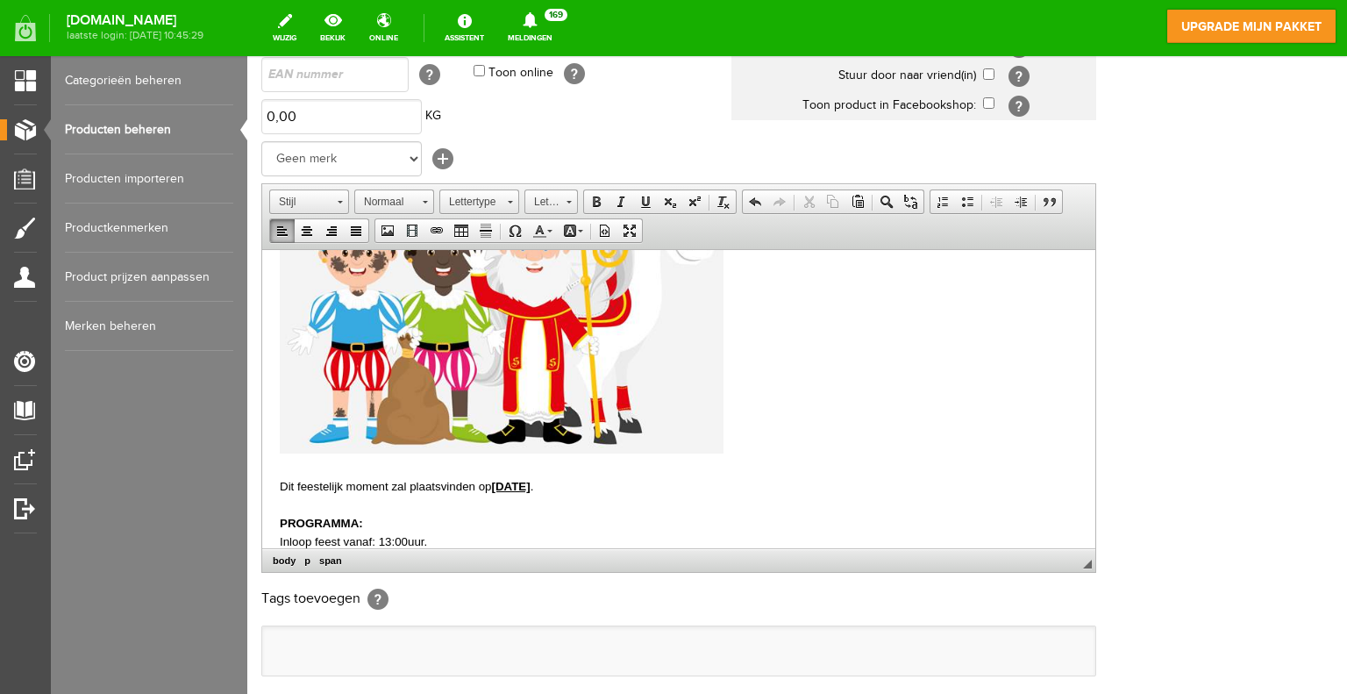
drag, startPoint x: 834, startPoint y: 515, endPoint x: 494, endPoint y: 738, distance: 406.7
click at [262, 489] on html "Beste leden, Zoals ieder jaar, komt ook dit jaar de Sint weer naar d e PV NEXUS…" at bounding box center [678, 574] width 833 height 1059
click at [569, 200] on link "Lettergrootte" at bounding box center [551, 201] width 54 height 25
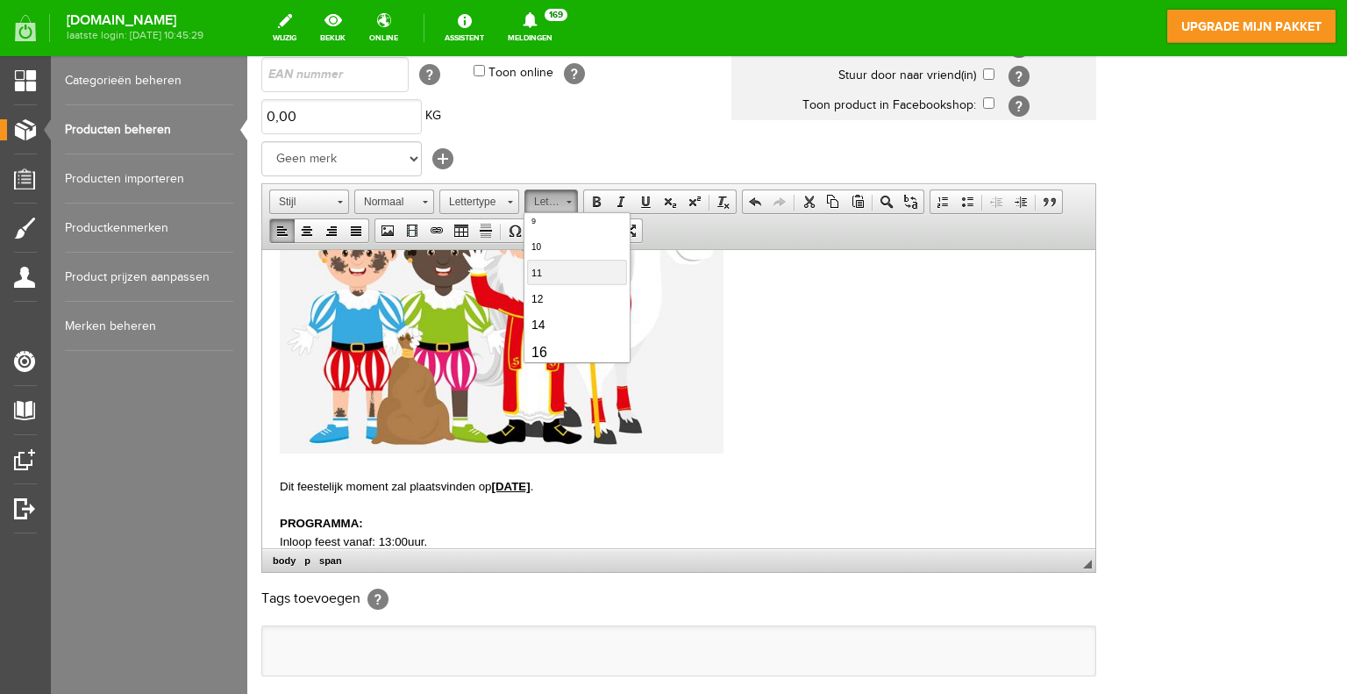
scroll to position [88, 0]
click at [553, 294] on link "14" at bounding box center [576, 294] width 100 height 25
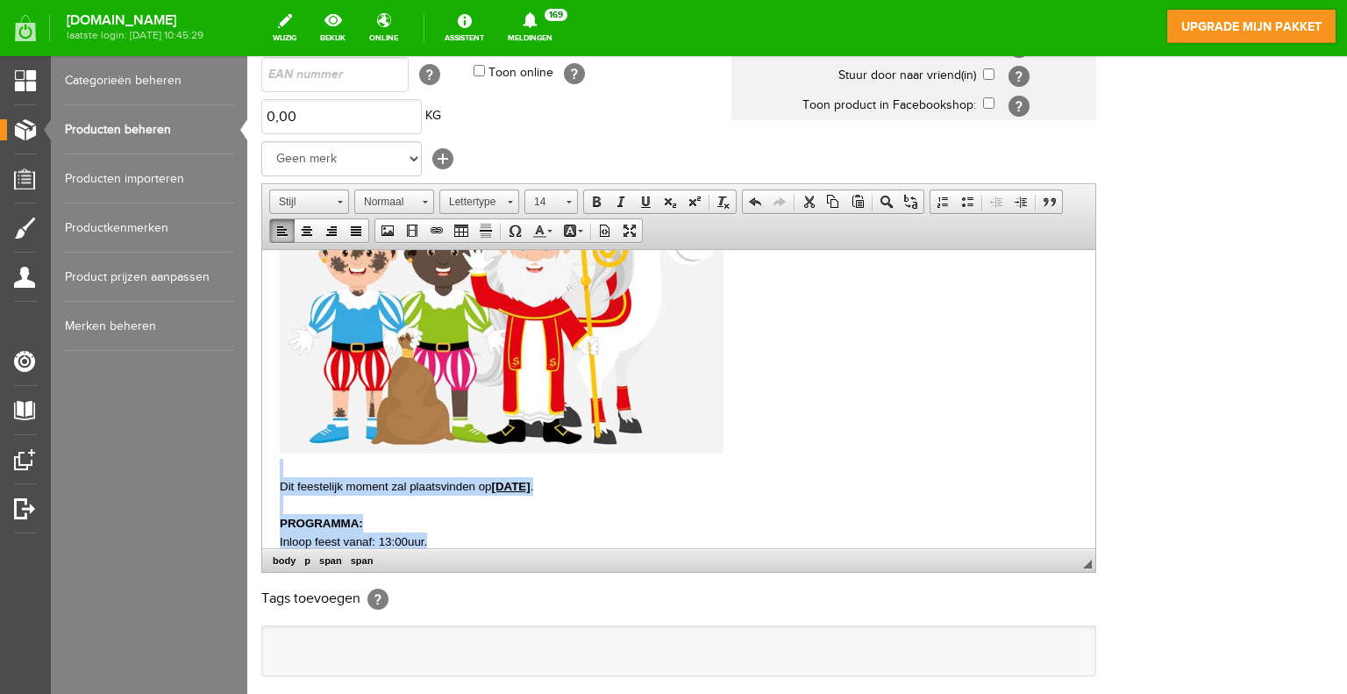
scroll to position [435, 0]
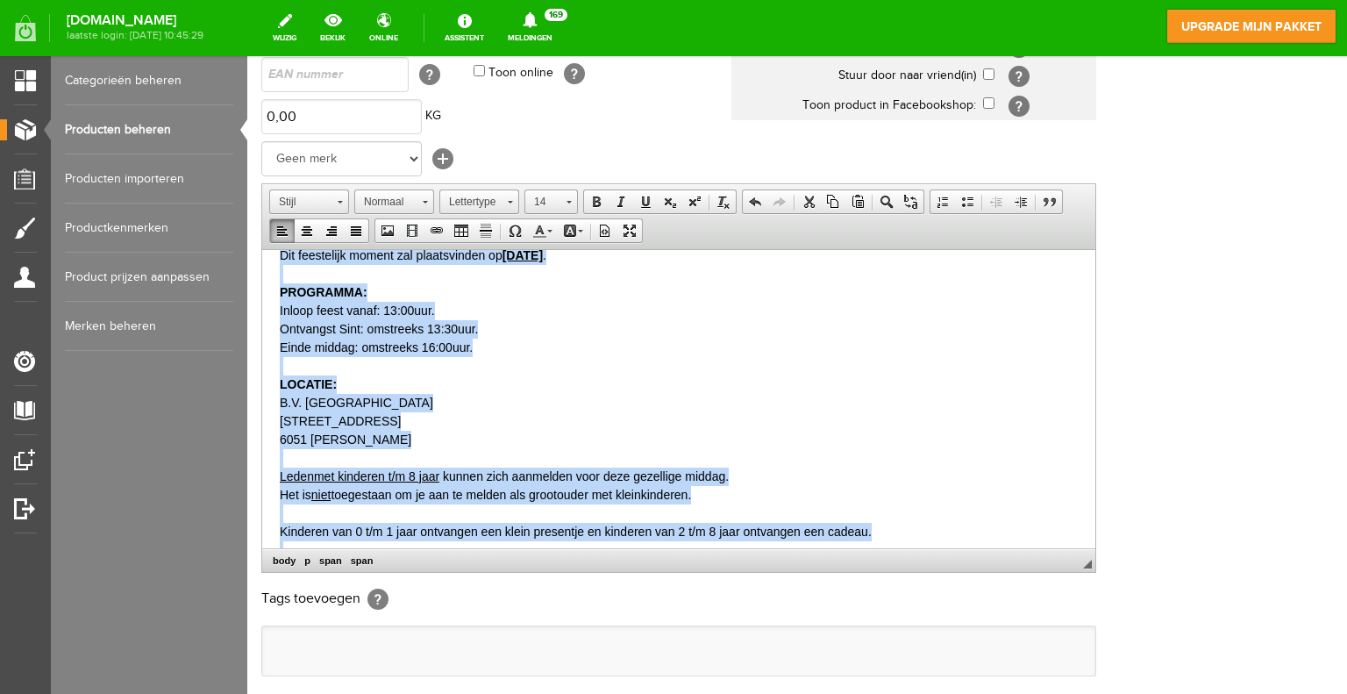
click at [804, 356] on p "Einde middag: omstreeks 16:00uur." at bounding box center [679, 347] width 798 height 18
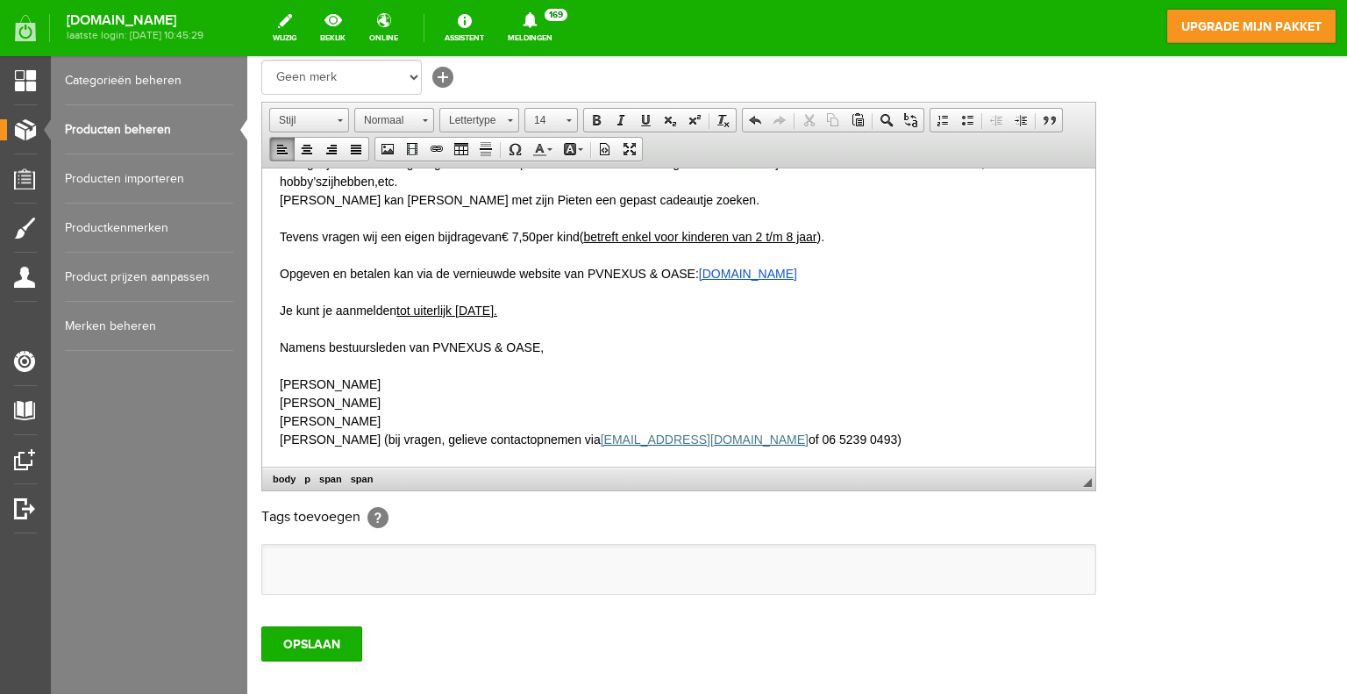
scroll to position [447, 0]
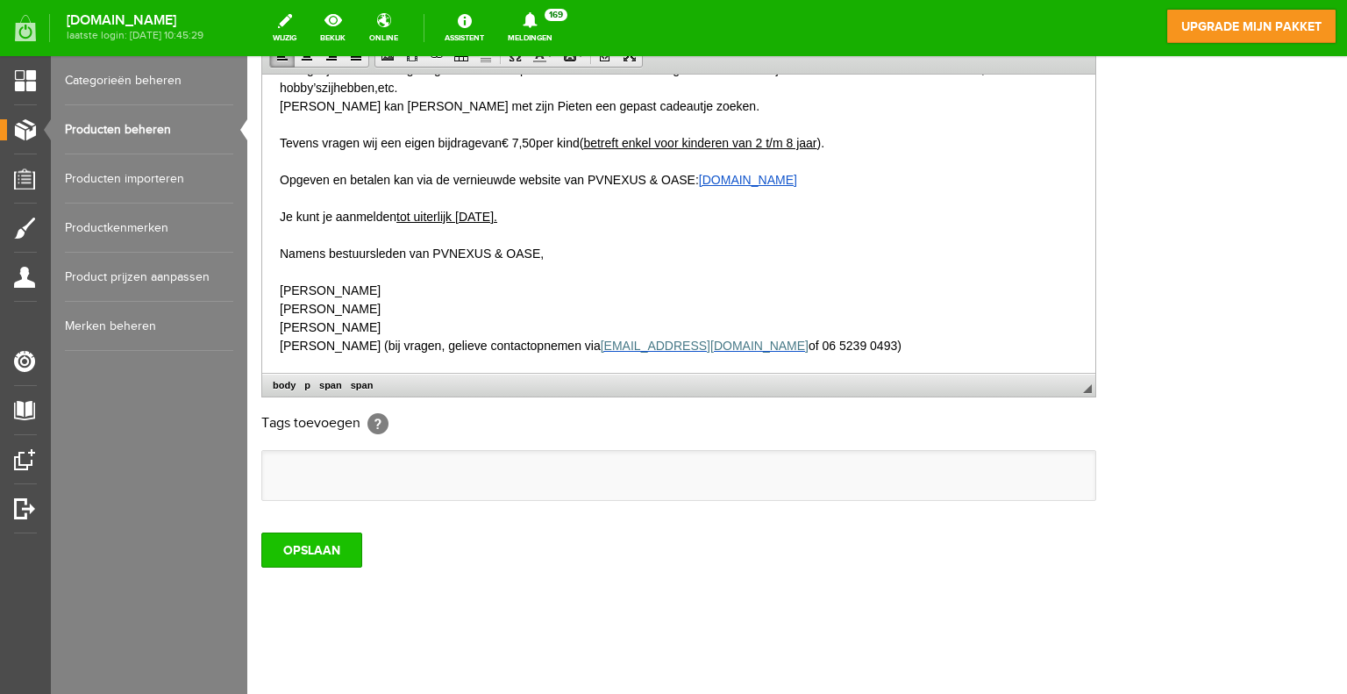
click at [313, 555] on input "OPSLAAN" at bounding box center [311, 549] width 101 height 35
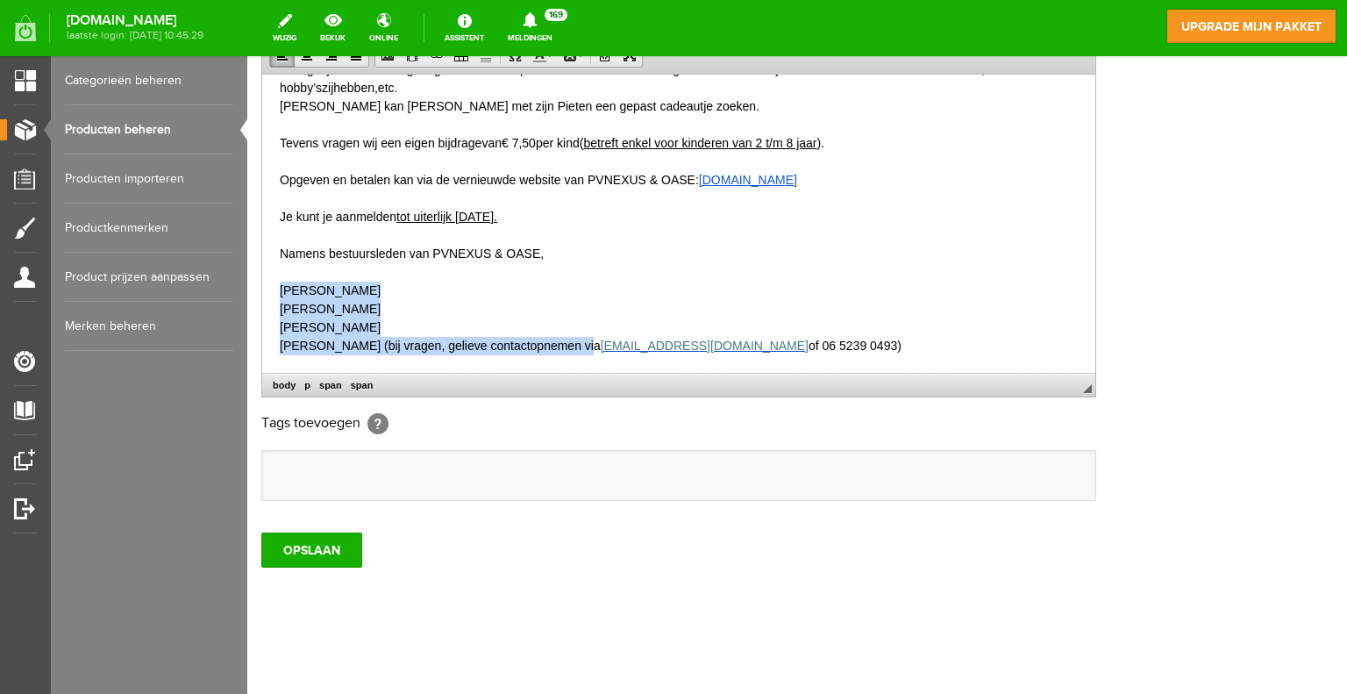
drag, startPoint x: 611, startPoint y: 346, endPoint x: 268, endPoint y: 294, distance: 347.0
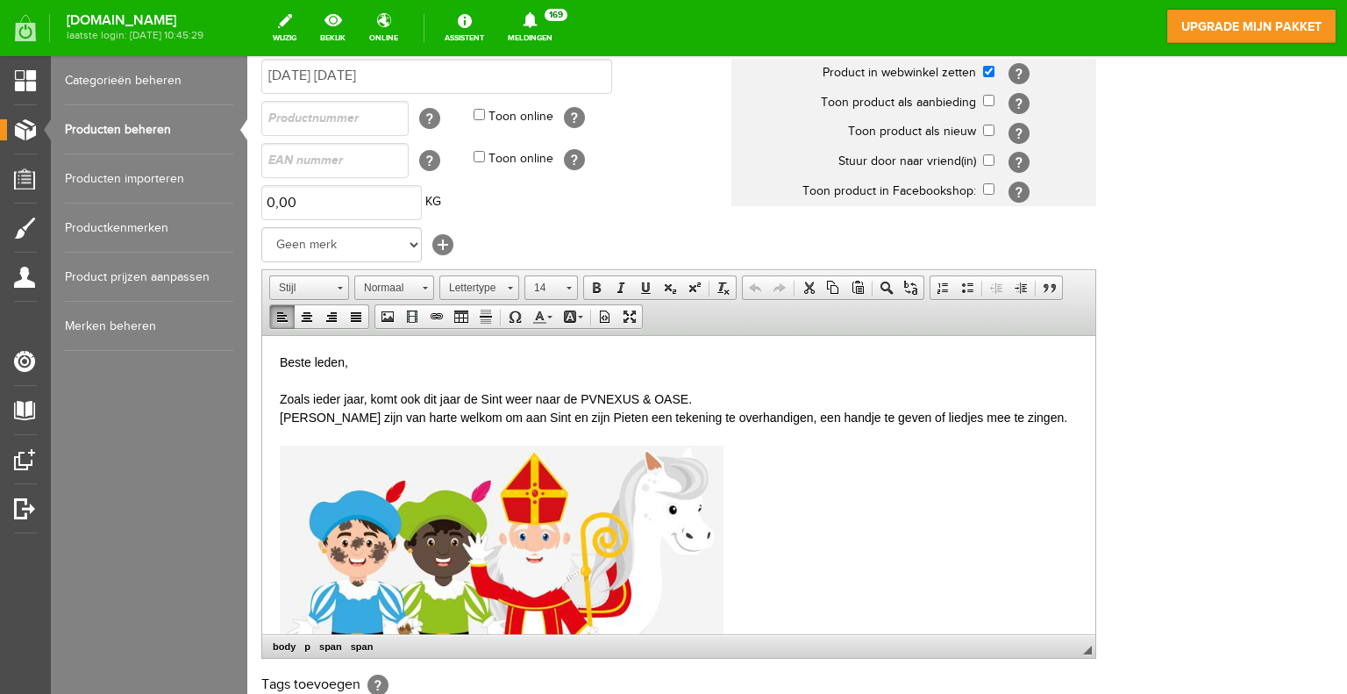
scroll to position [184, 0]
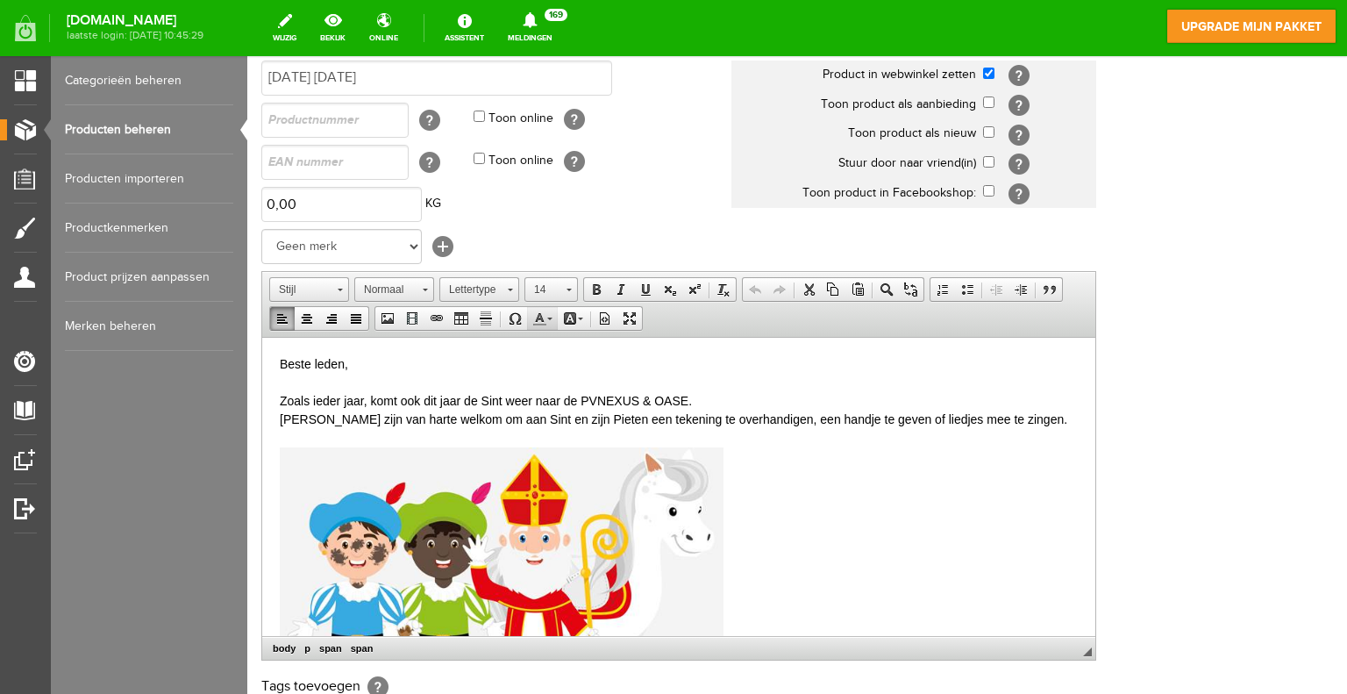
click at [549, 318] on link "Tekstkleur" at bounding box center [542, 318] width 31 height 23
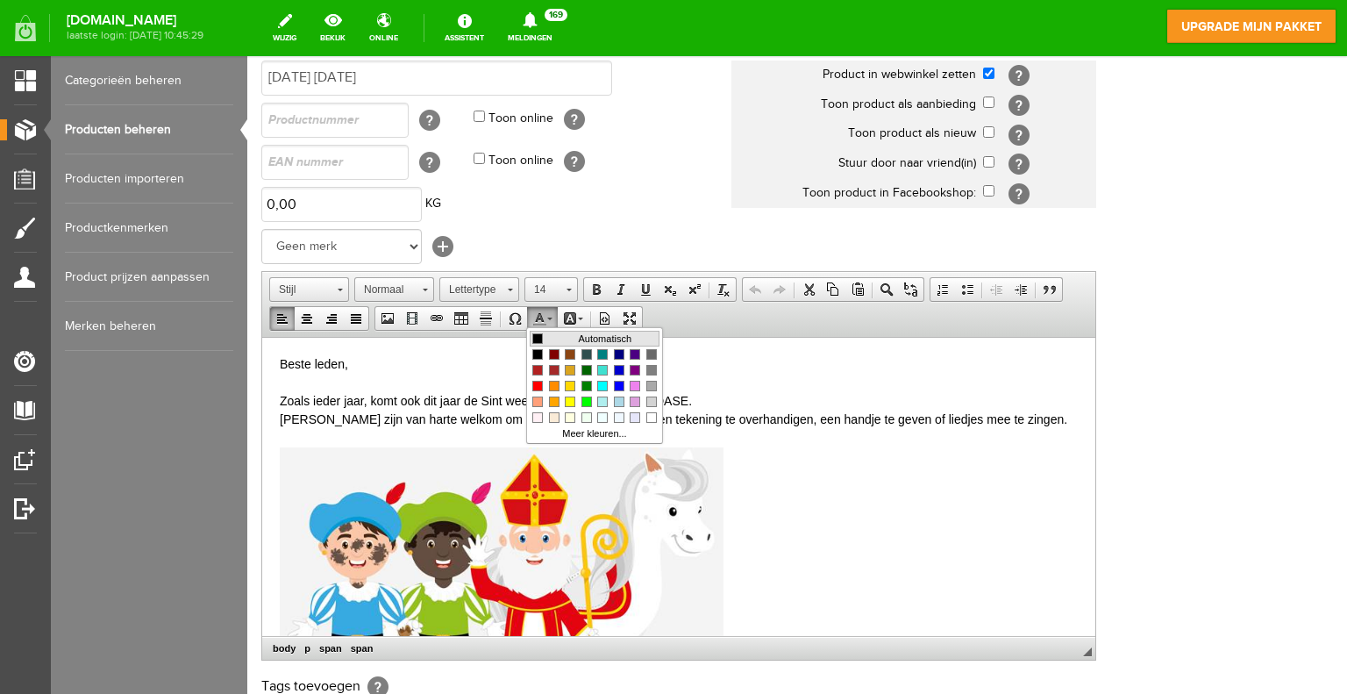
drag, startPoint x: 535, startPoint y: 333, endPoint x: 810, endPoint y: 328, distance: 274.6
click at [535, 333] on span "Kleuren" at bounding box center [537, 338] width 11 height 11
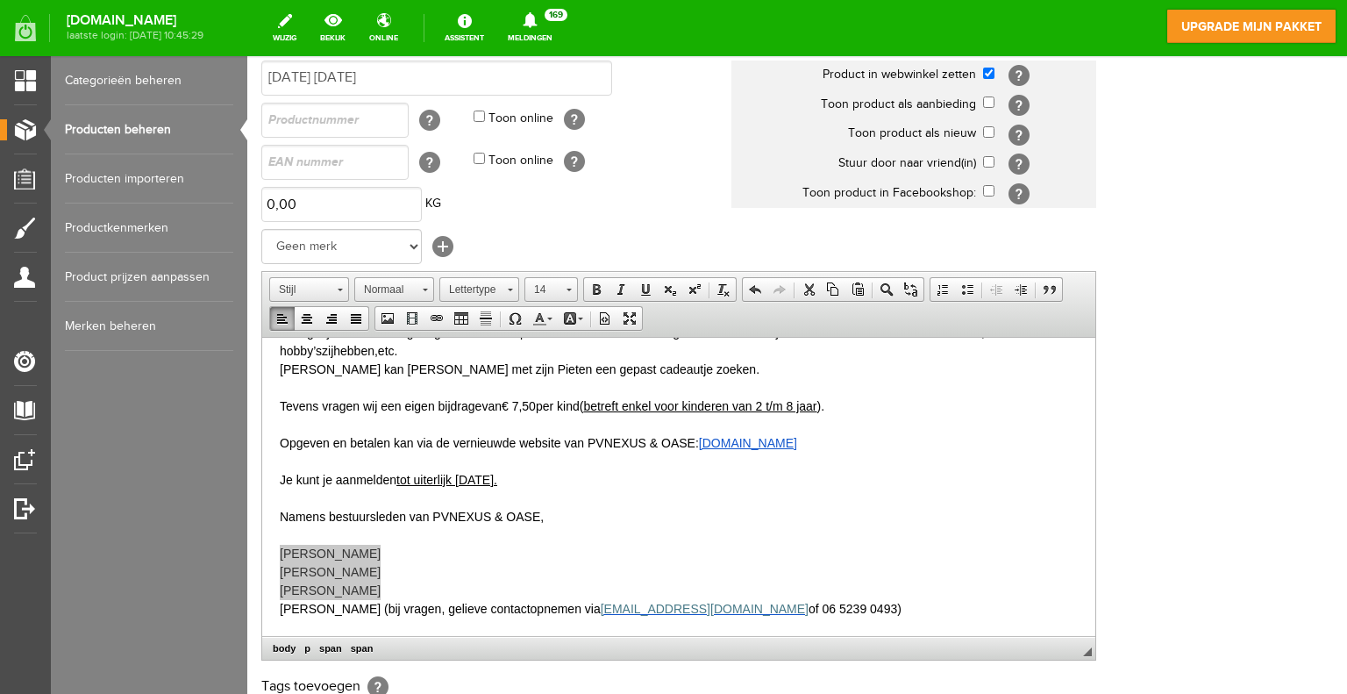
click at [1122, 301] on div "Productinformatie [DATE] [DATE] Product in webwinkel zetten [?] Toon product al…" at bounding box center [797, 399] width 1072 height 735
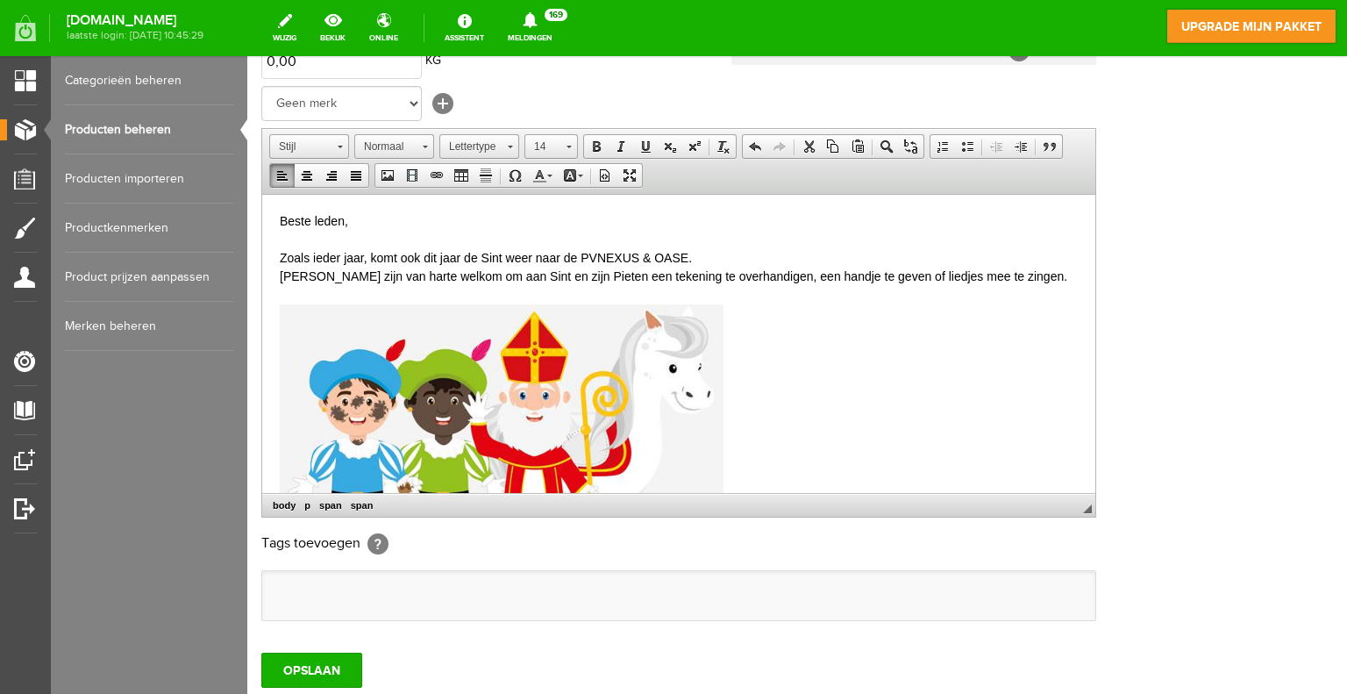
scroll to position [184, 0]
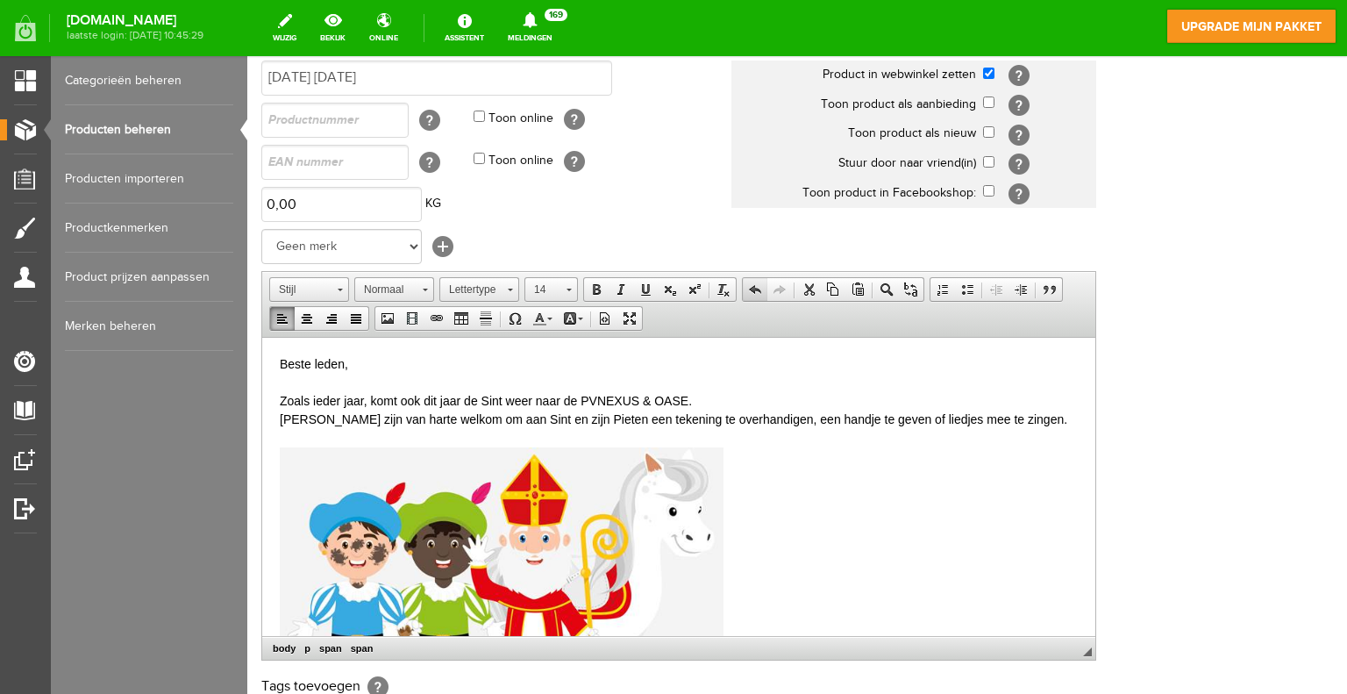
click at [756, 286] on span at bounding box center [755, 289] width 14 height 14
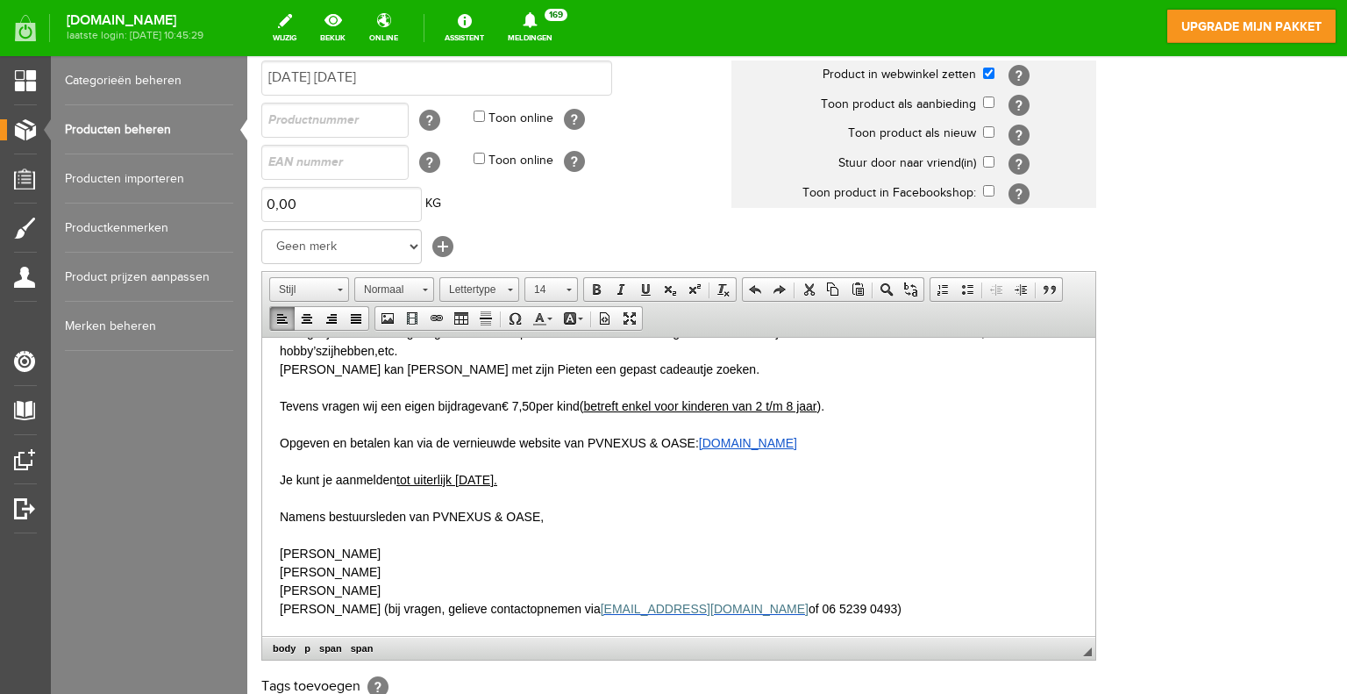
scroll to position [802, 0]
click at [815, 510] on p "Namens bestuursleden van PV NEXUS & OASE ," at bounding box center [679, 516] width 798 height 18
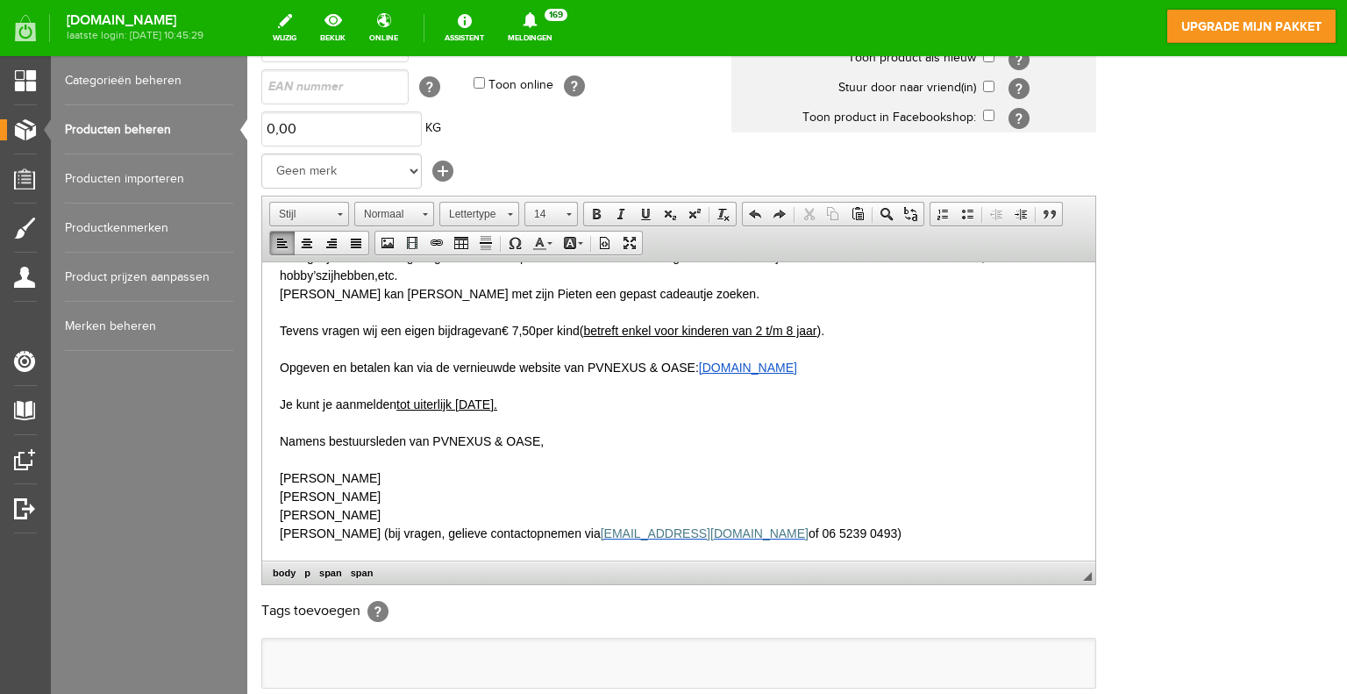
scroll to position [360, 0]
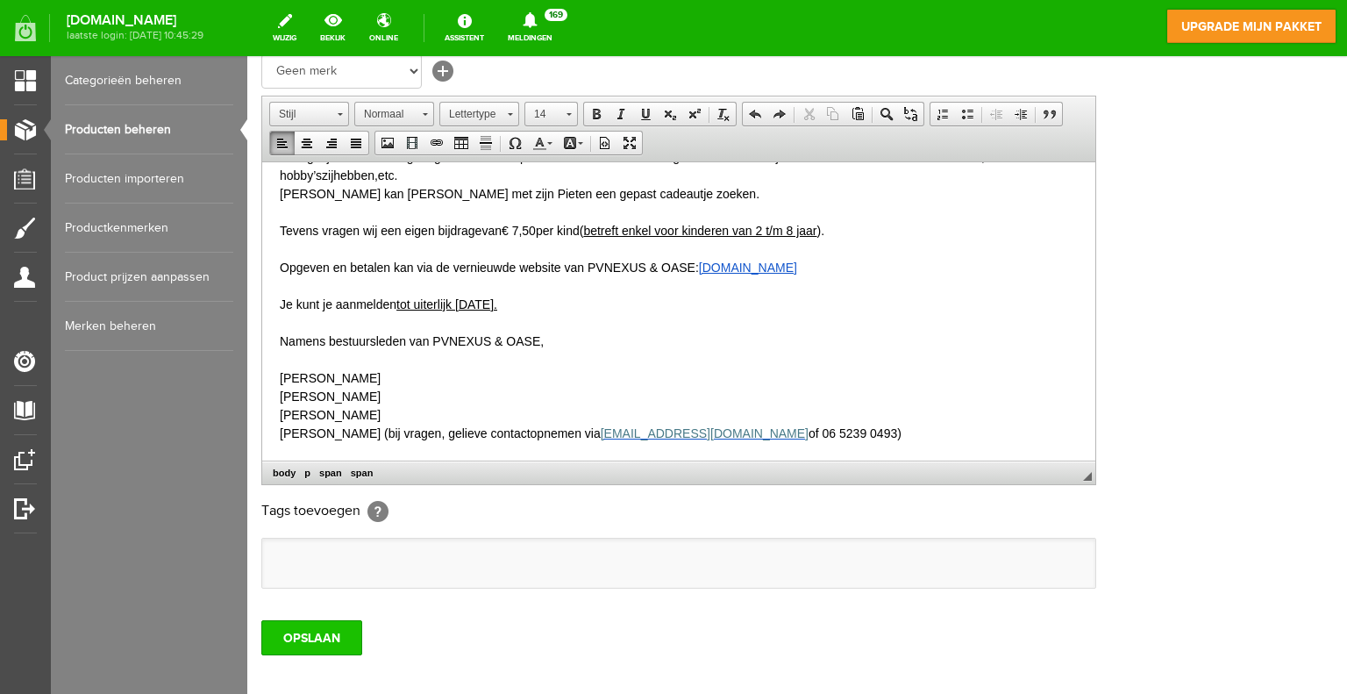
click at [346, 632] on input "OPSLAAN" at bounding box center [311, 637] width 101 height 35
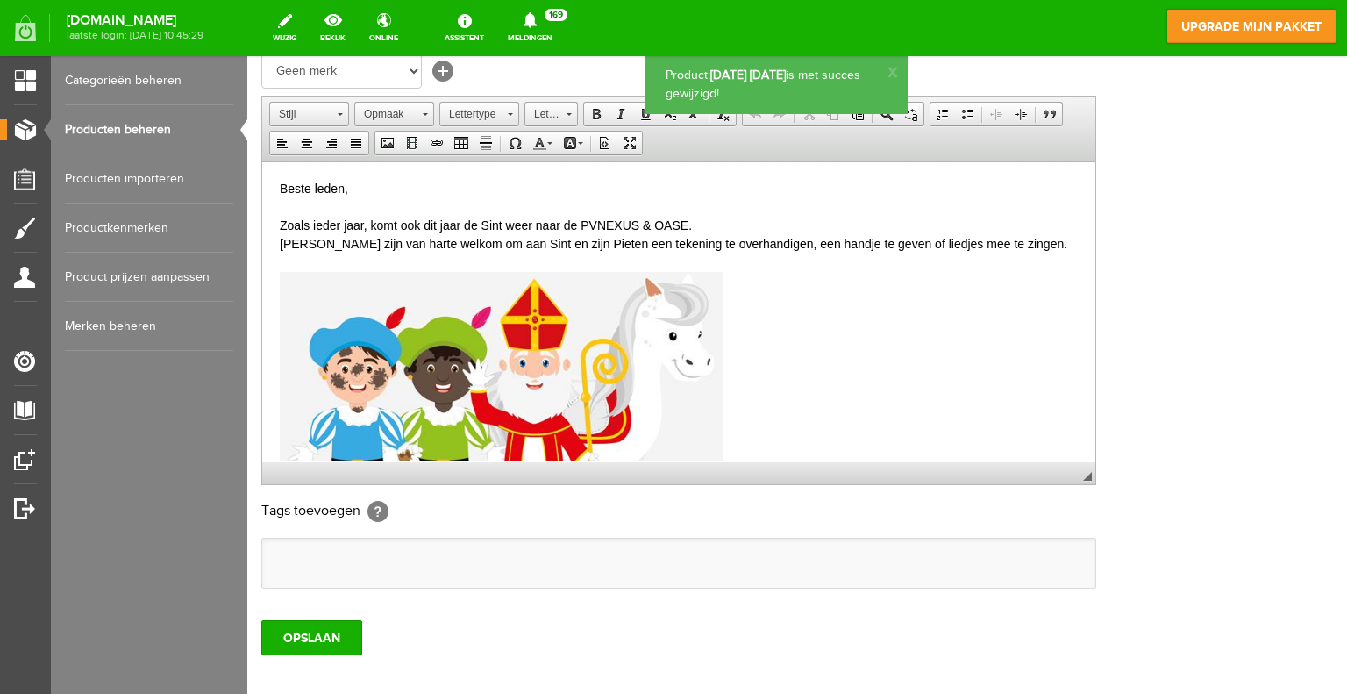
scroll to position [0, 0]
